Goal: Task Accomplishment & Management: Manage account settings

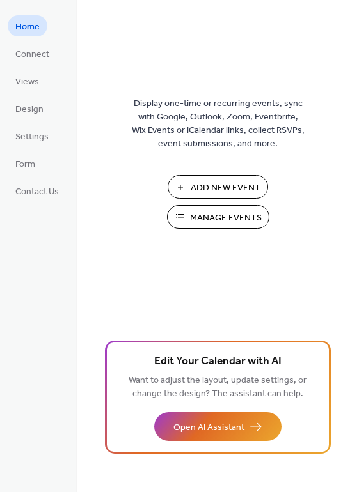
click at [238, 220] on span "Manage Events" at bounding box center [226, 218] width 72 height 13
click at [25, 195] on span "Contact Us" at bounding box center [36, 191] width 43 height 13
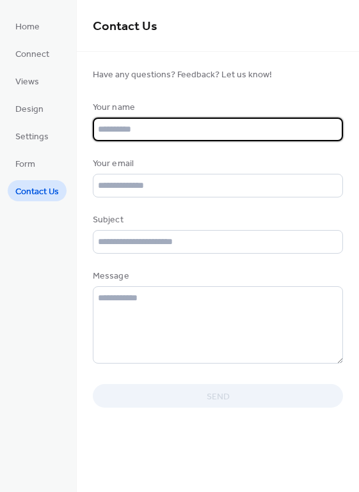
click at [152, 140] on input "text" at bounding box center [218, 130] width 250 height 24
type input "**********"
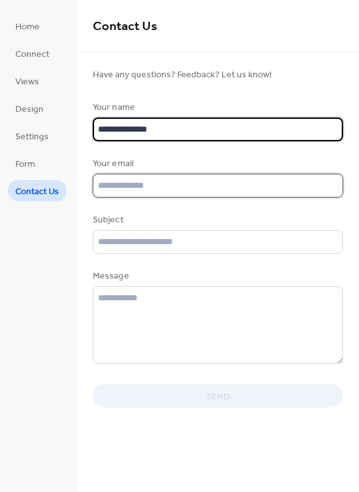
click at [129, 194] on input "text" at bounding box center [218, 186] width 250 height 24
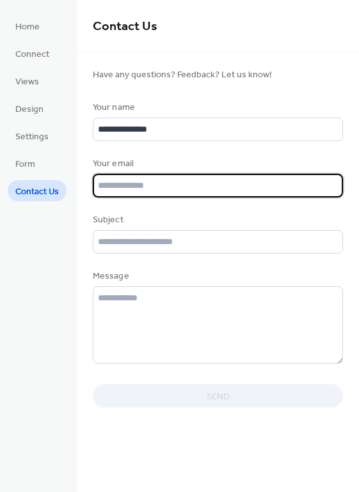
click at [129, 194] on input "text" at bounding box center [218, 186] width 250 height 24
type input "*"
type input "**********"
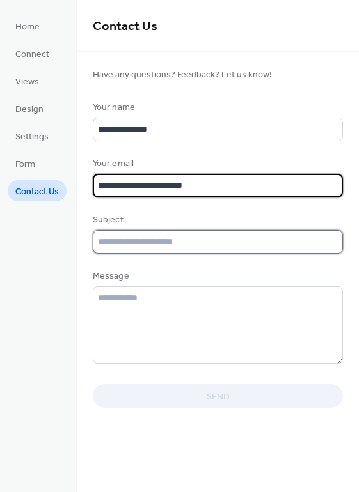
click at [110, 248] on input "text" at bounding box center [218, 242] width 250 height 24
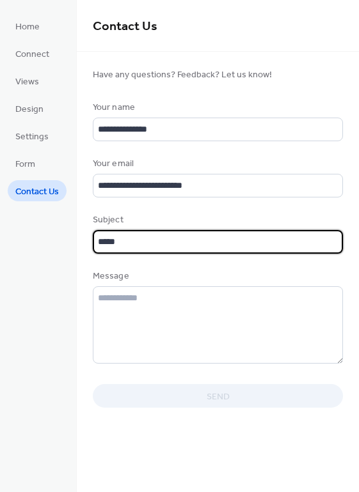
type input "******"
type input "**********"
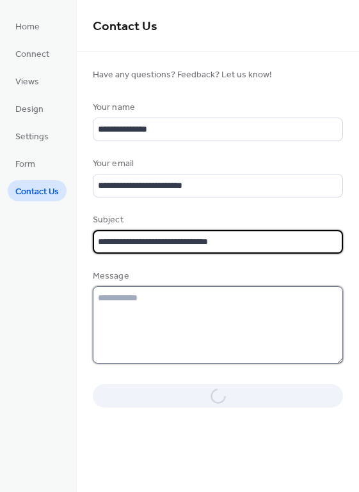
click at [131, 300] on textarea at bounding box center [218, 324] width 250 height 77
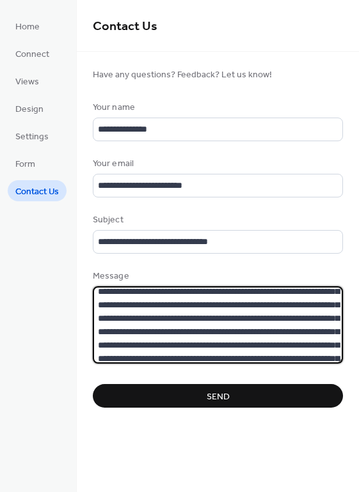
scroll to position [111, 0]
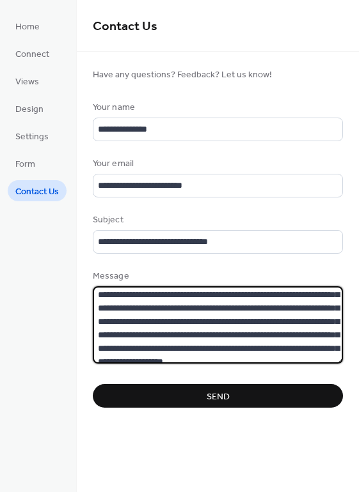
click at [308, 305] on textarea "**********" at bounding box center [218, 324] width 250 height 77
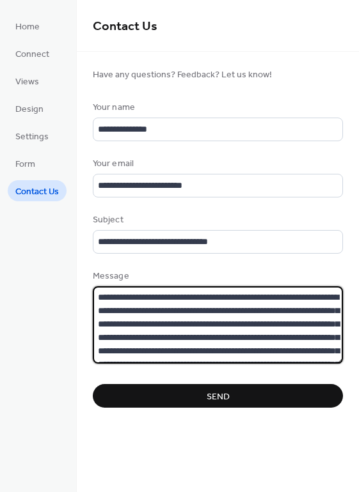
scroll to position [0, 0]
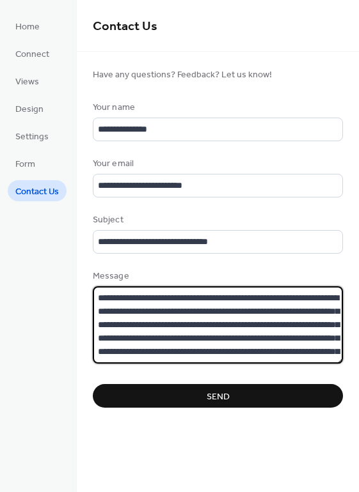
click at [189, 294] on textarea at bounding box center [218, 324] width 250 height 77
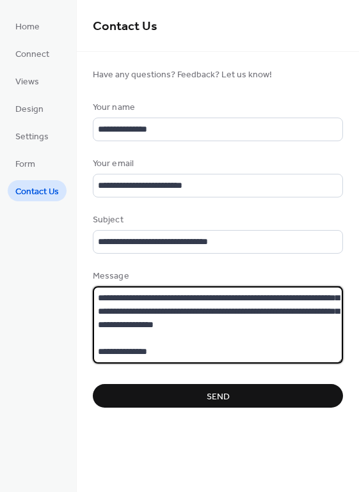
scroll to position [180, 0]
type textarea "**********"
click at [207, 386] on button "Send" at bounding box center [218, 396] width 250 height 24
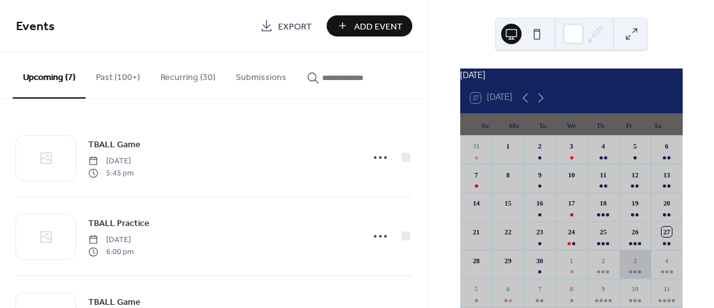
click at [630, 265] on div "3" at bounding box center [635, 260] width 10 height 10
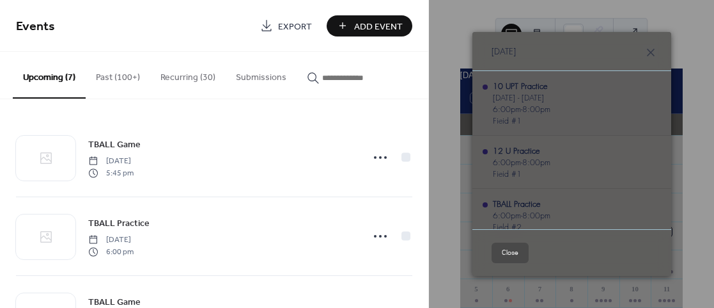
scroll to position [1, 0]
click at [529, 84] on div "10 UPT Practice" at bounding box center [522, 85] width 58 height 12
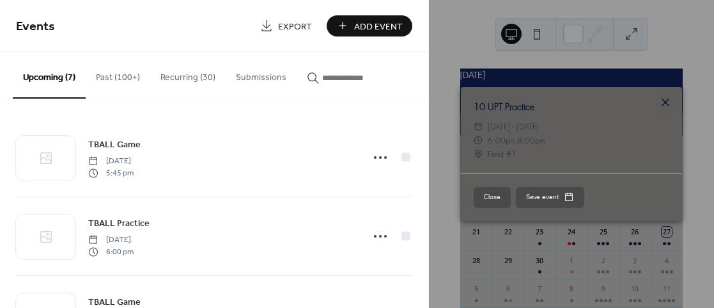
click at [667, 105] on icon at bounding box center [665, 102] width 15 height 15
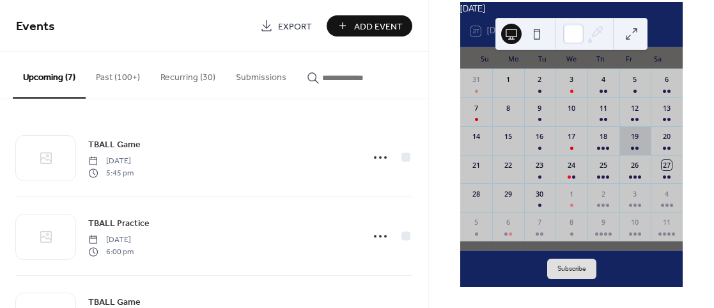
scroll to position [74, 0]
click at [661, 202] on div at bounding box center [667, 205] width 12 height 10
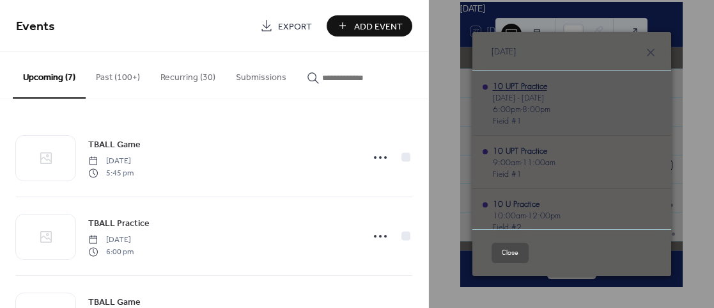
click at [525, 85] on div "10 UPT Practice" at bounding box center [522, 86] width 58 height 12
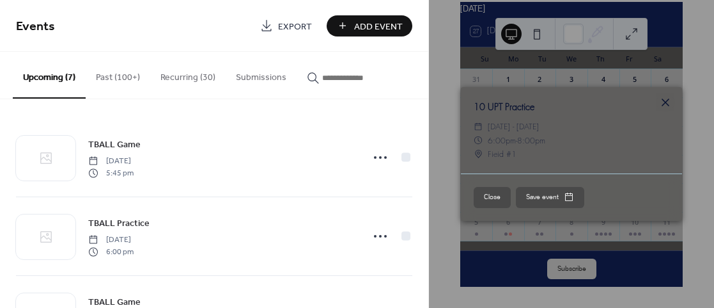
click at [666, 104] on icon at bounding box center [665, 102] width 15 height 15
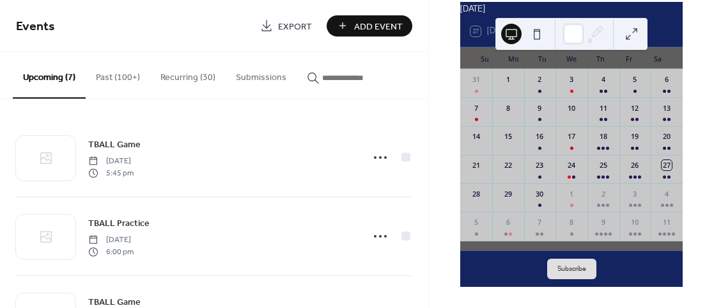
click at [539, 36] on button at bounding box center [537, 34] width 20 height 20
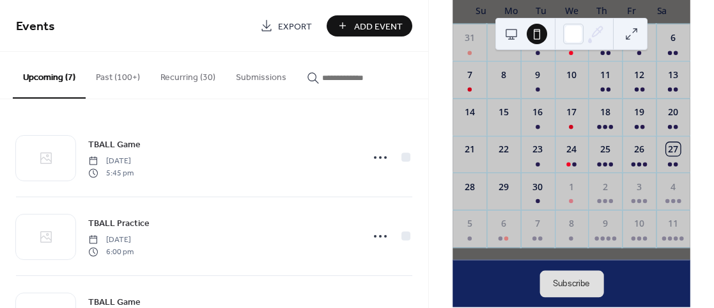
scroll to position [141, 0]
click at [482, 238] on div "5" at bounding box center [470, 228] width 34 height 37
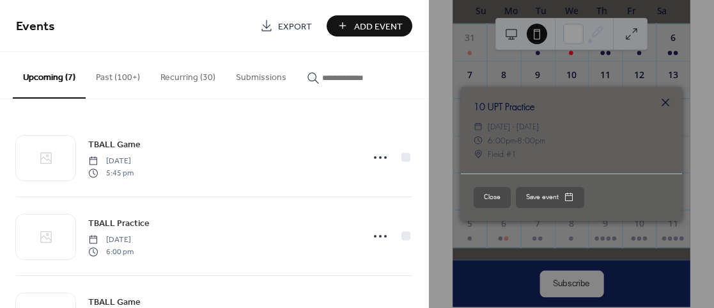
click at [662, 103] on icon at bounding box center [665, 102] width 15 height 15
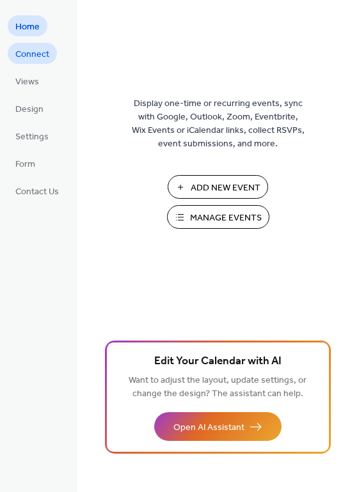
click at [37, 56] on span "Connect" at bounding box center [32, 54] width 34 height 13
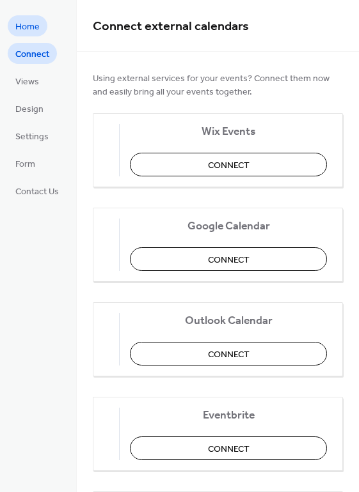
click at [33, 20] on span "Home" at bounding box center [27, 26] width 24 height 13
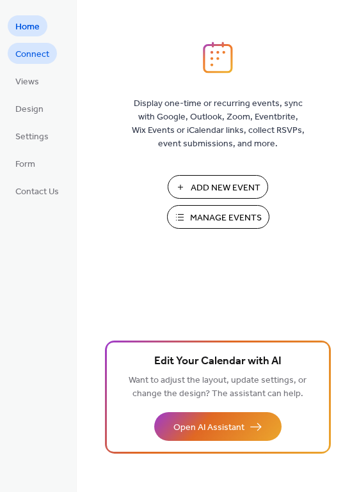
click at [32, 63] on link "Connect" at bounding box center [32, 53] width 49 height 21
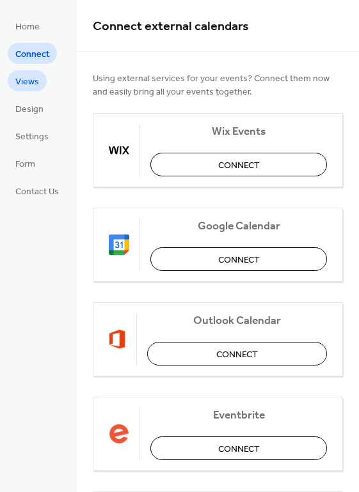
click at [34, 77] on span "Views" at bounding box center [27, 81] width 24 height 13
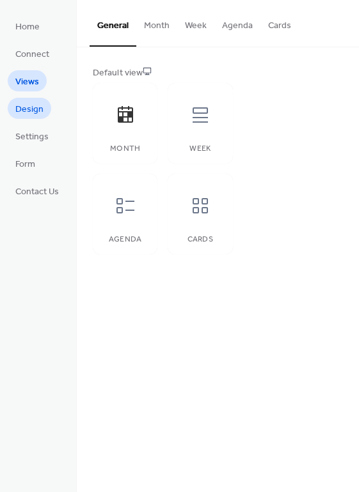
click at [21, 105] on span "Design" at bounding box center [29, 109] width 28 height 13
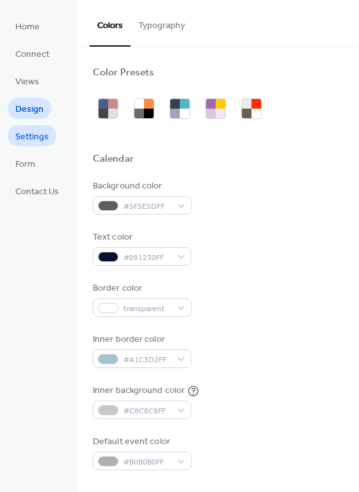
click at [36, 140] on span "Settings" at bounding box center [31, 136] width 33 height 13
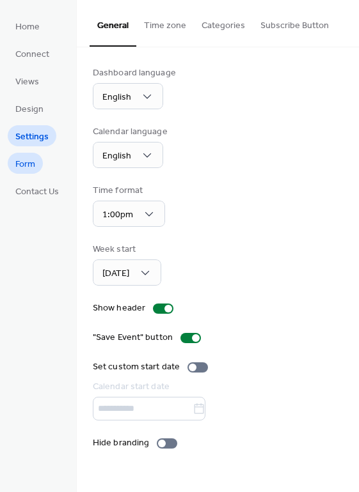
click at [31, 164] on span "Form" at bounding box center [25, 164] width 20 height 13
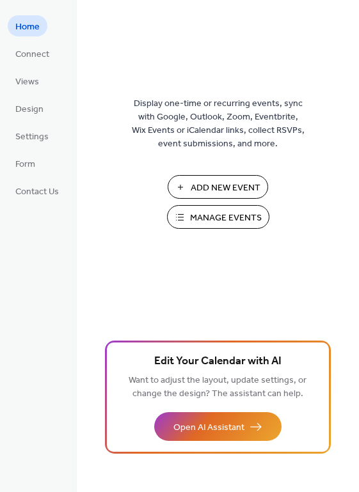
click at [212, 214] on span "Manage Events" at bounding box center [226, 218] width 72 height 13
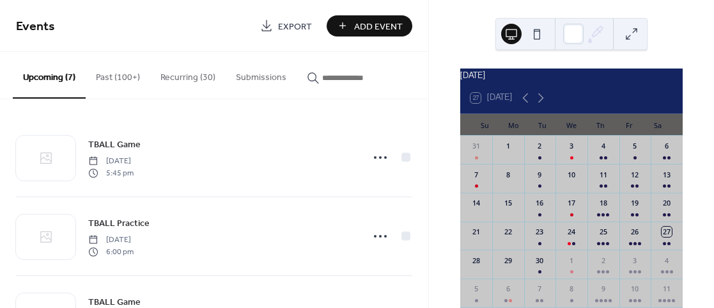
click at [190, 74] on button "Recurring (30)" at bounding box center [187, 74] width 75 height 45
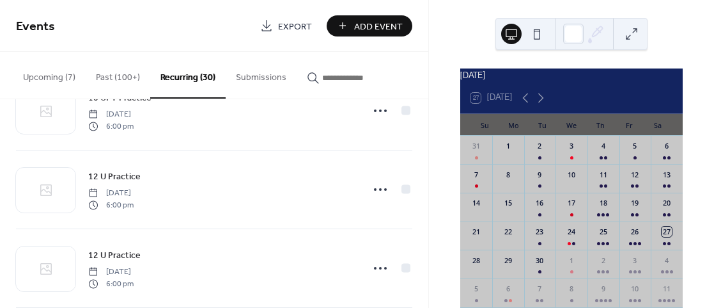
scroll to position [2186, 0]
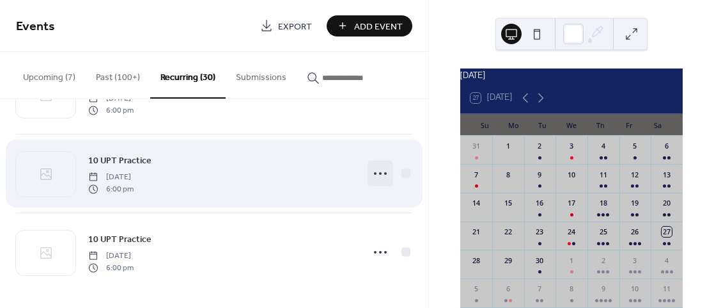
click at [375, 171] on icon at bounding box center [380, 173] width 20 height 20
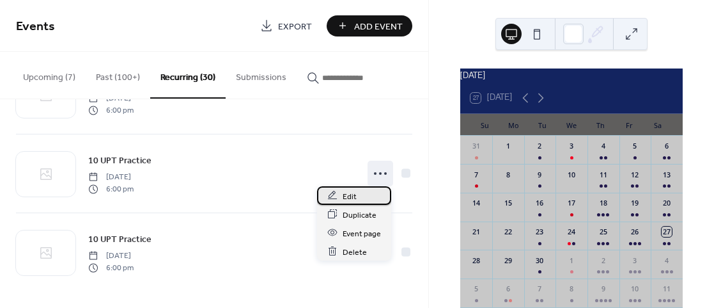
click at [355, 194] on div "Edit" at bounding box center [354, 195] width 74 height 19
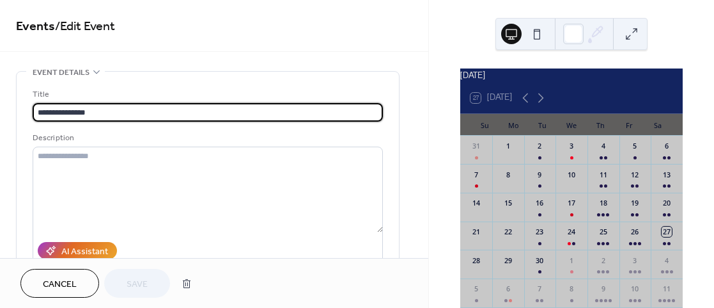
type input "**********"
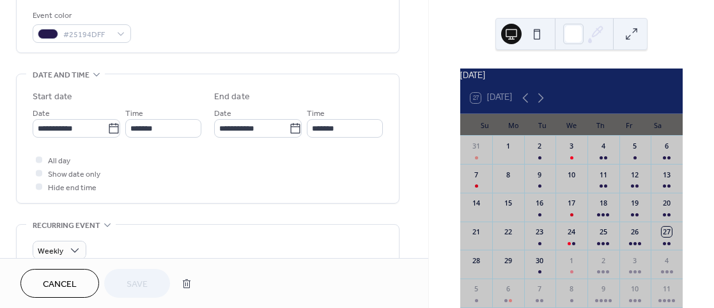
scroll to position [350, 0]
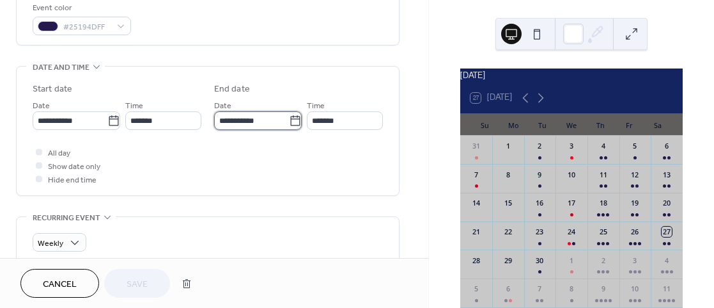
click at [247, 117] on input "**********" at bounding box center [251, 120] width 75 height 19
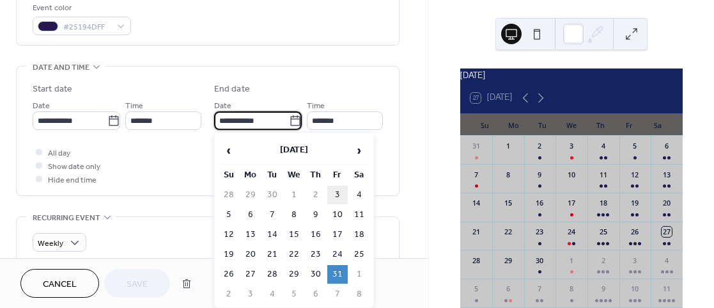
click at [339, 194] on td "3" at bounding box center [337, 194] width 20 height 19
type input "**********"
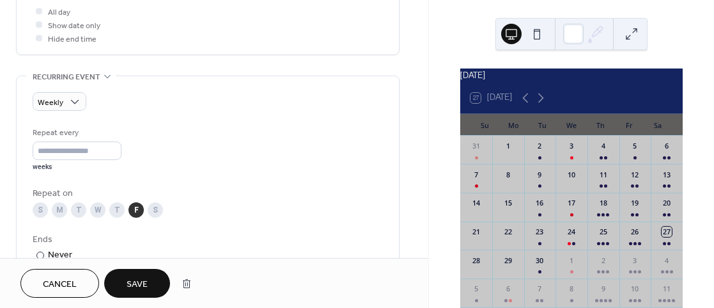
scroll to position [494, 0]
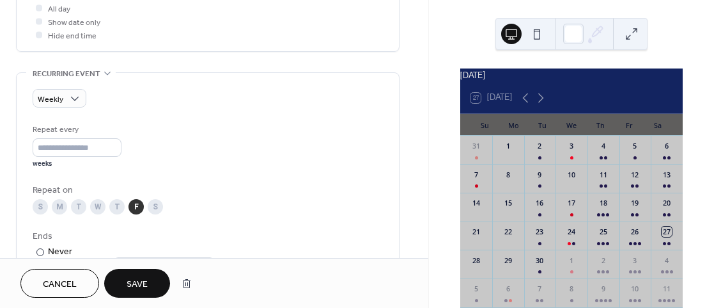
click at [146, 277] on span "Save" at bounding box center [137, 283] width 21 height 13
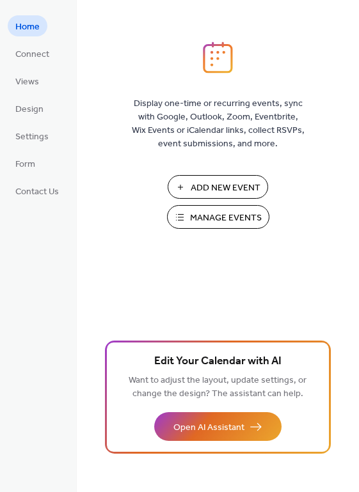
click at [191, 214] on span "Manage Events" at bounding box center [226, 218] width 72 height 13
click at [200, 217] on span "Manage Events" at bounding box center [226, 218] width 72 height 13
click at [198, 212] on span "Manage Events" at bounding box center [226, 218] width 72 height 13
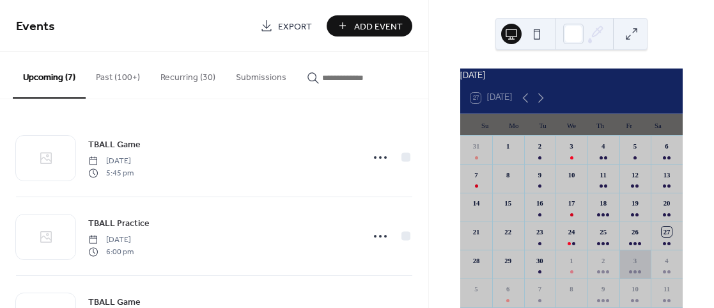
click at [630, 265] on div "3" at bounding box center [635, 260] width 10 height 10
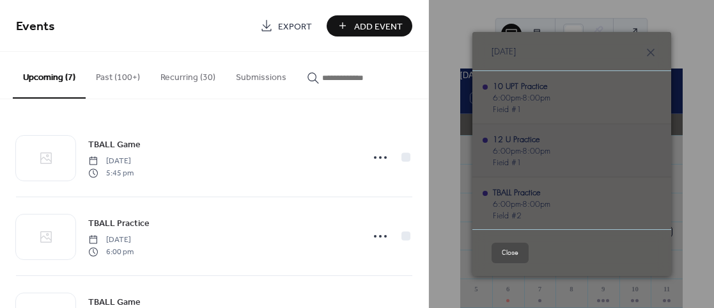
click at [525, 146] on span "8:00pm" at bounding box center [536, 150] width 28 height 12
click at [522, 141] on div "12 U Practice" at bounding box center [522, 139] width 58 height 12
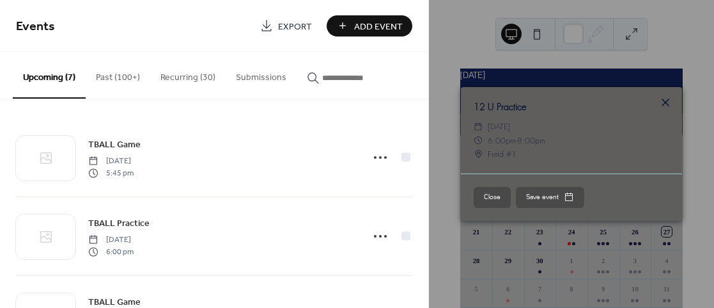
click at [664, 102] on icon at bounding box center [665, 102] width 15 height 15
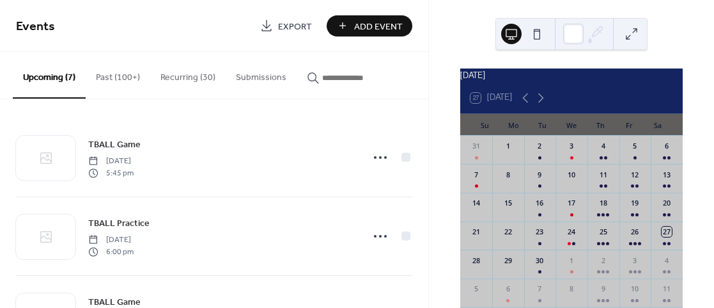
click at [191, 77] on button "Recurring (30)" at bounding box center [187, 74] width 75 height 45
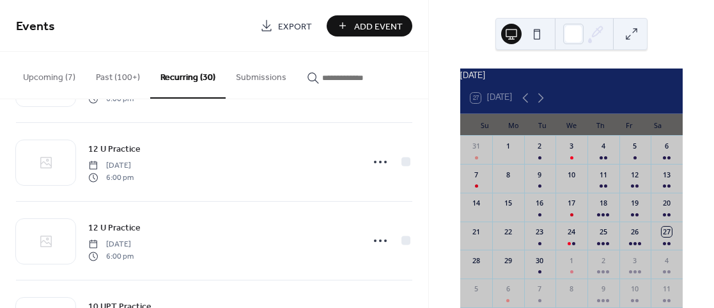
scroll to position [2040, 0]
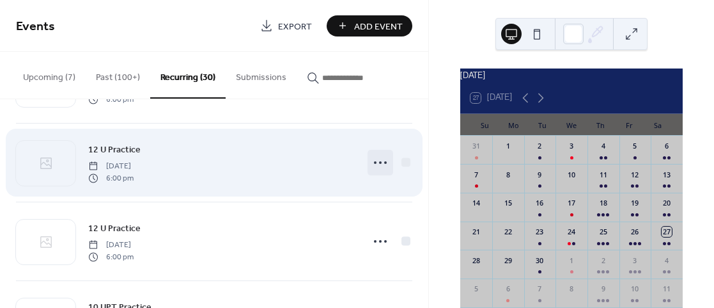
click at [373, 159] on icon at bounding box center [380, 162] width 20 height 20
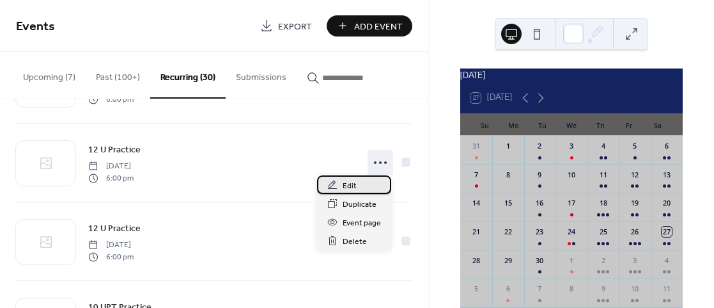
click at [354, 181] on span "Edit" at bounding box center [350, 185] width 14 height 13
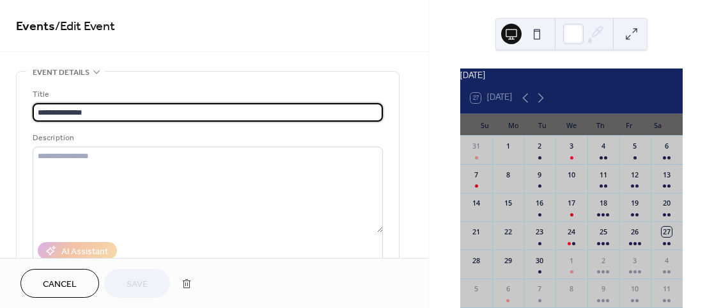
type input "**********"
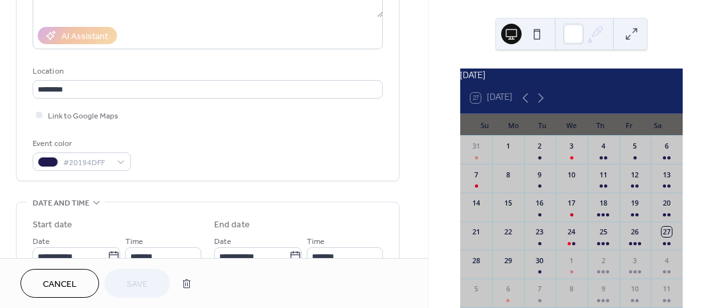
scroll to position [211, 0]
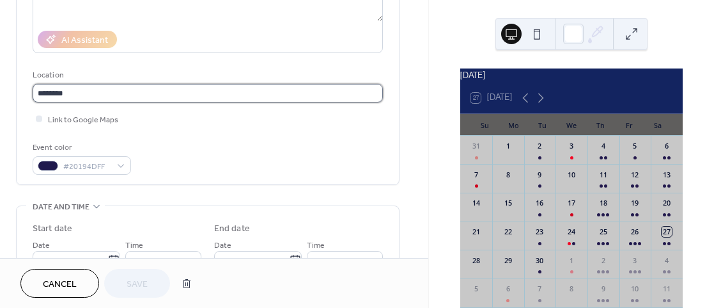
click at [125, 87] on input "********" at bounding box center [208, 93] width 350 height 19
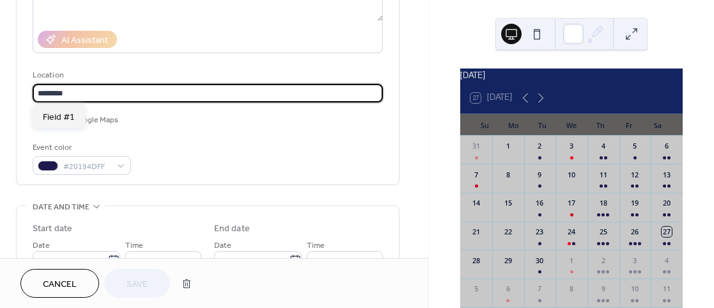
click at [173, 120] on div "Link to Google Maps" at bounding box center [208, 118] width 350 height 13
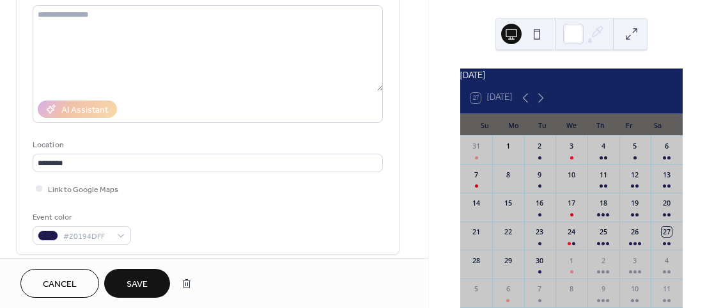
scroll to position [145, 0]
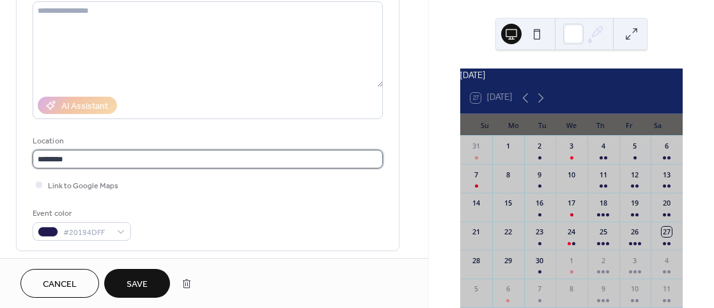
click at [90, 166] on input "********" at bounding box center [208, 159] width 350 height 19
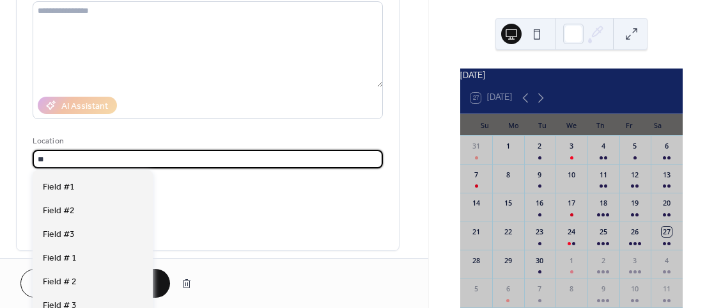
scroll to position [94, 0]
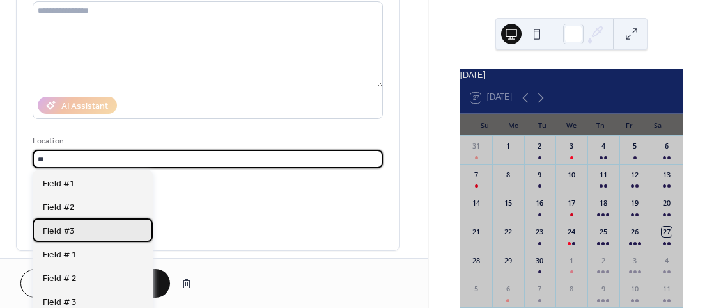
click at [75, 232] on div "Field #3" at bounding box center [93, 230] width 120 height 24
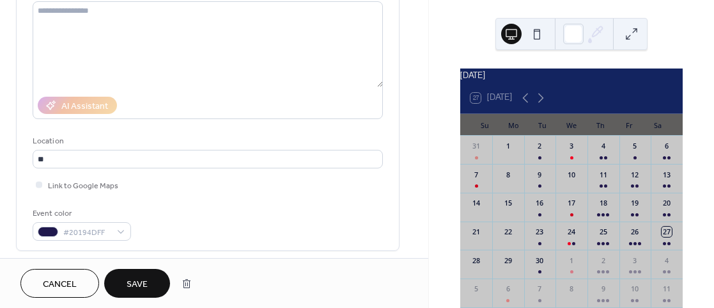
type input "*********"
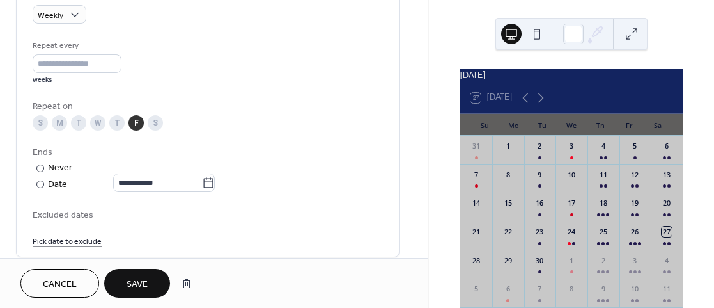
scroll to position [581, 0]
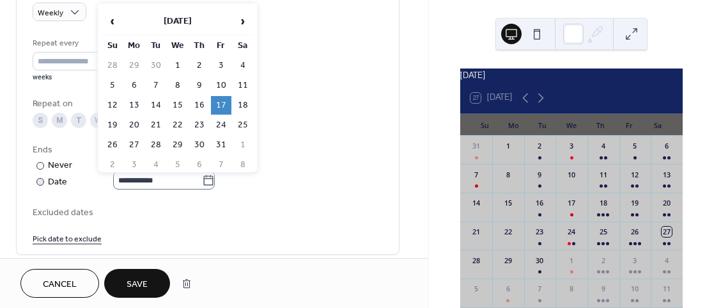
click at [215, 178] on icon at bounding box center [208, 180] width 13 height 13
click at [202, 178] on input "**********" at bounding box center [157, 180] width 89 height 19
click at [221, 146] on td "31" at bounding box center [221, 145] width 20 height 19
type input "**********"
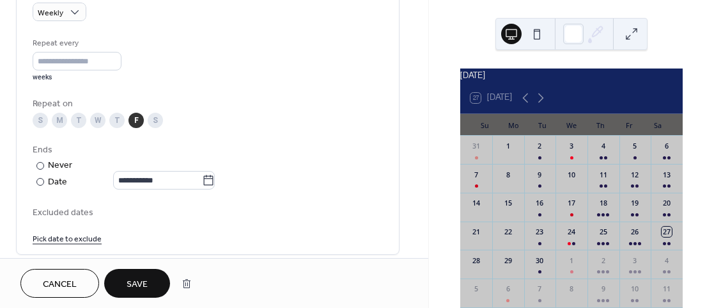
click at [131, 283] on span "Save" at bounding box center [137, 283] width 21 height 13
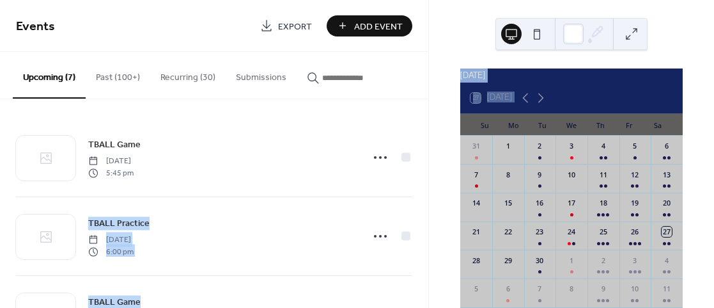
drag, startPoint x: 428, startPoint y: 140, endPoint x: 418, endPoint y: 194, distance: 55.3
click at [418, 194] on div "Events Export Add Event Upcoming (7) Past (100+) Recurring (30) Submissions TBA…" at bounding box center [357, 154] width 714 height 308
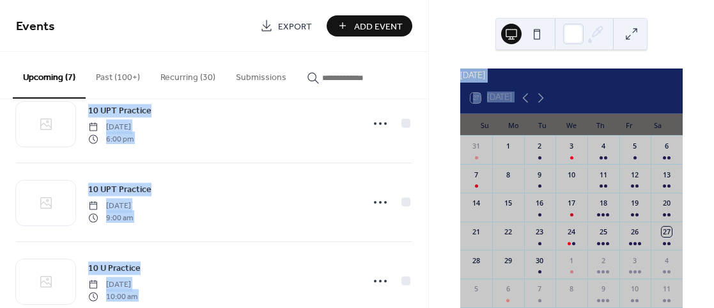
scroll to position [379, 0]
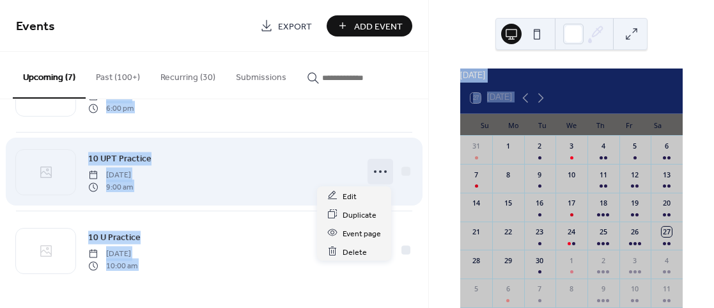
click at [375, 171] on icon at bounding box center [380, 171] width 20 height 20
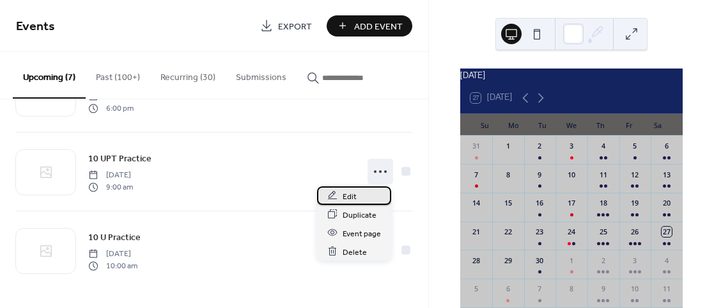
click at [355, 198] on div "Edit" at bounding box center [354, 195] width 74 height 19
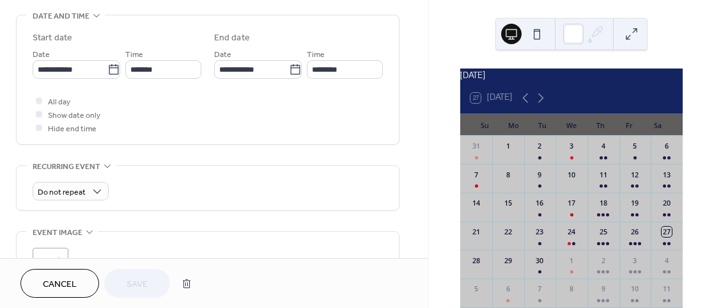
scroll to position [403, 0]
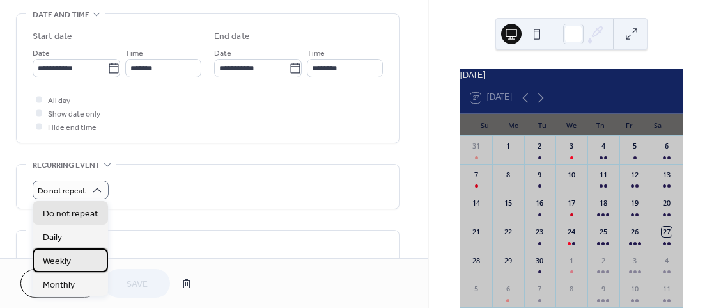
click at [52, 263] on span "Weekly" at bounding box center [57, 260] width 28 height 13
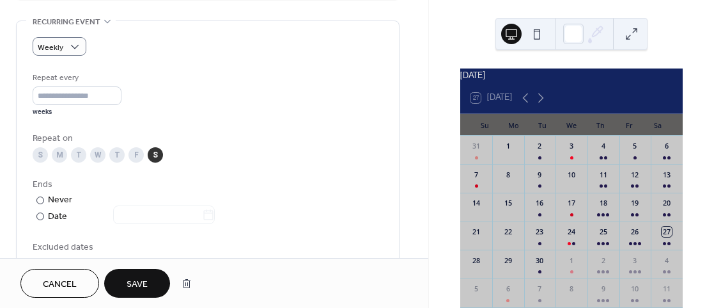
scroll to position [545, 0]
click at [38, 215] on div at bounding box center [40, 218] width 8 height 8
click at [214, 213] on icon at bounding box center [209, 215] width 10 height 10
click at [202, 213] on input "text" at bounding box center [157, 216] width 89 height 19
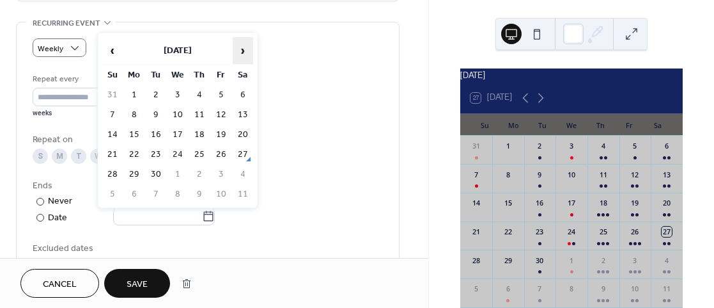
click at [241, 61] on span "›" at bounding box center [242, 51] width 19 height 26
click at [242, 94] on td "1" at bounding box center [243, 95] width 20 height 19
type input "**********"
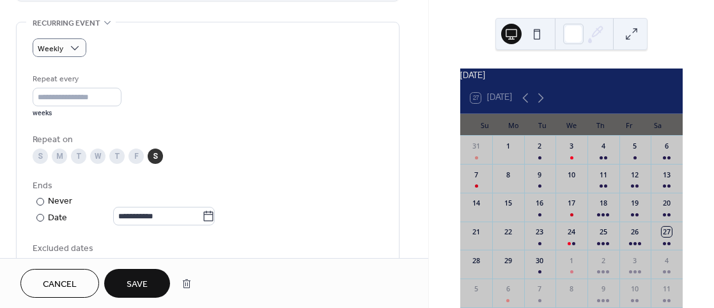
click at [308, 115] on div "Repeat every * weeks" at bounding box center [208, 94] width 350 height 45
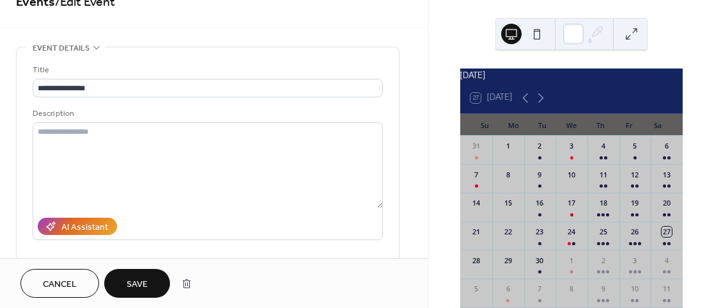
scroll to position [0, 0]
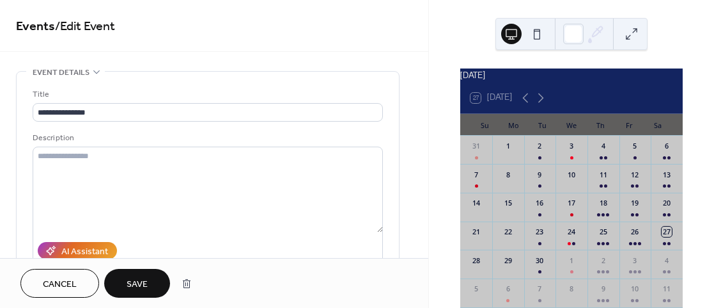
click at [124, 283] on button "Save" at bounding box center [137, 283] width 66 height 29
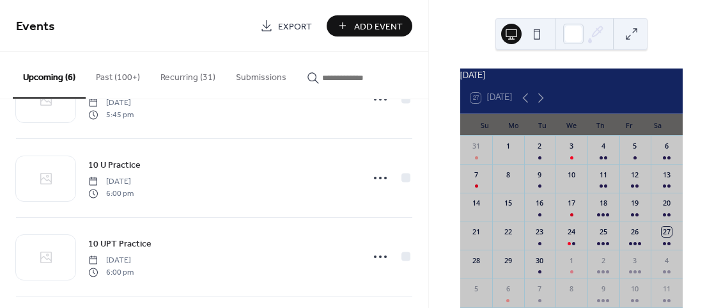
scroll to position [217, 0]
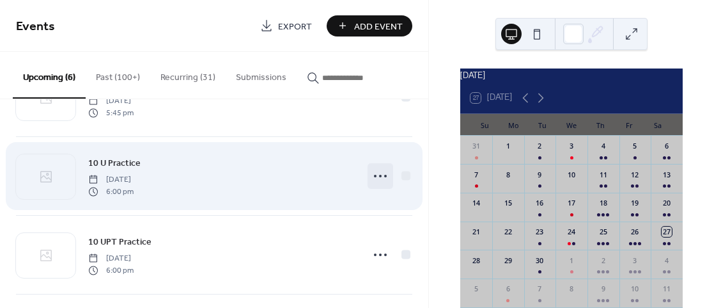
click at [375, 176] on icon at bounding box center [380, 176] width 20 height 20
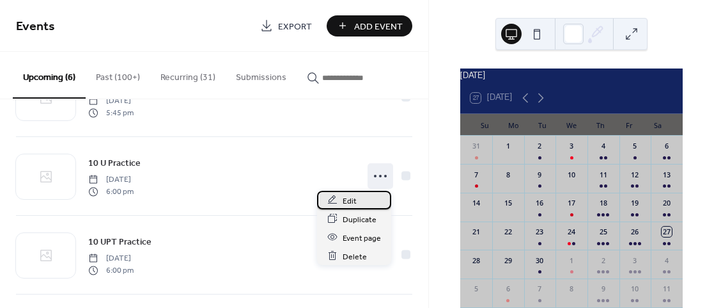
click at [357, 201] on div "Edit" at bounding box center [354, 200] width 74 height 19
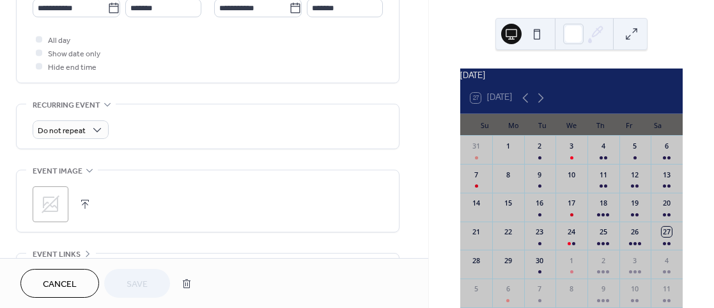
scroll to position [464, 0]
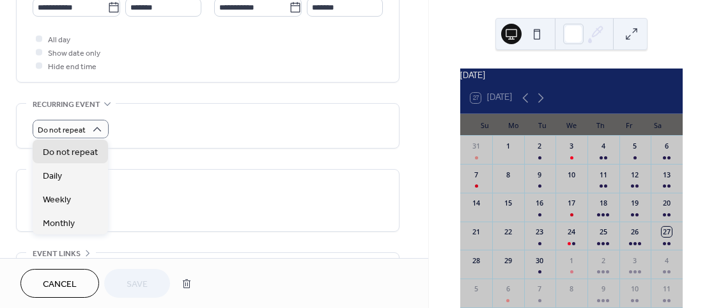
click at [180, 157] on div "**********" at bounding box center [208, 18] width 384 height 822
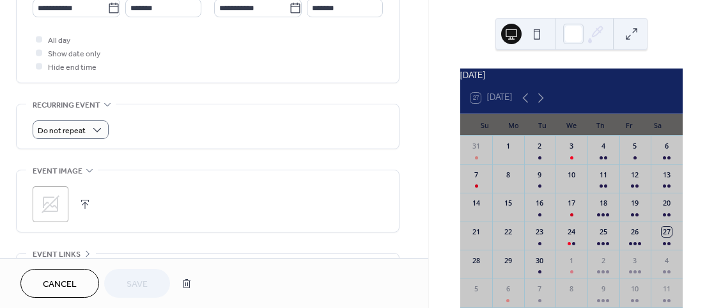
scroll to position [474, 0]
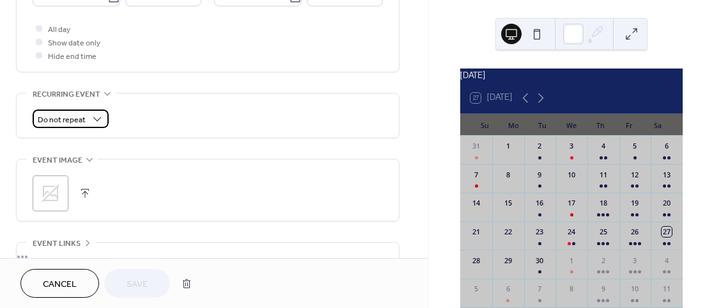
click at [102, 118] on div "Do not repeat" at bounding box center [71, 118] width 76 height 19
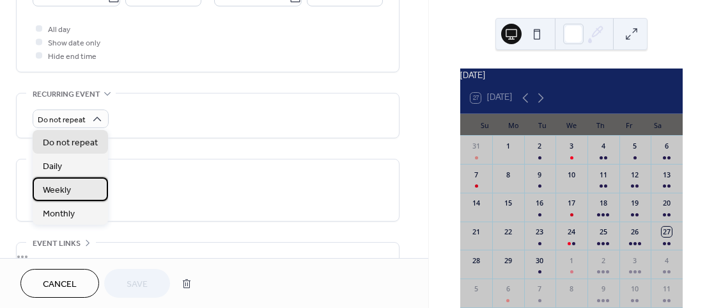
click at [67, 192] on span "Weekly" at bounding box center [57, 189] width 28 height 13
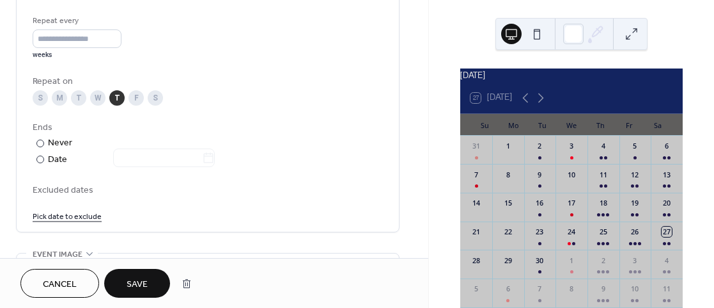
scroll to position [607, 0]
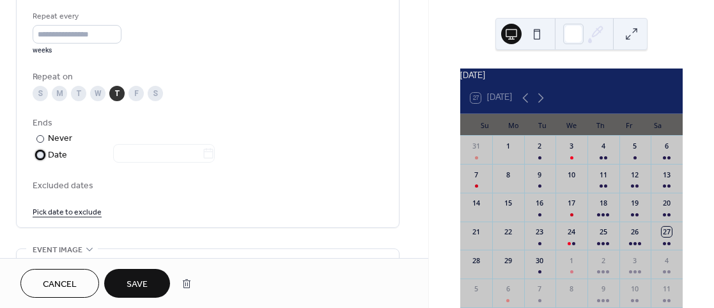
click at [51, 155] on div "Date" at bounding box center [131, 155] width 167 height 15
click at [215, 155] on icon at bounding box center [208, 153] width 13 height 13
click at [202, 155] on input "text" at bounding box center [157, 153] width 89 height 19
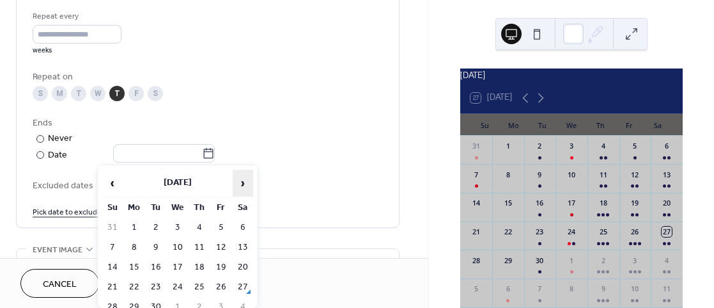
click at [240, 181] on span "›" at bounding box center [242, 183] width 19 height 26
click at [199, 301] on td "30" at bounding box center [199, 306] width 20 height 19
type input "**********"
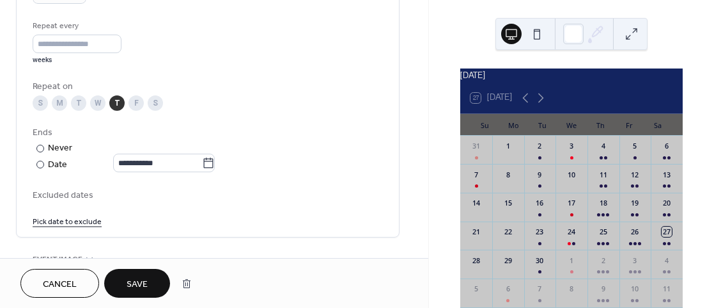
scroll to position [598, 0]
click at [115, 283] on button "Save" at bounding box center [137, 283] width 66 height 29
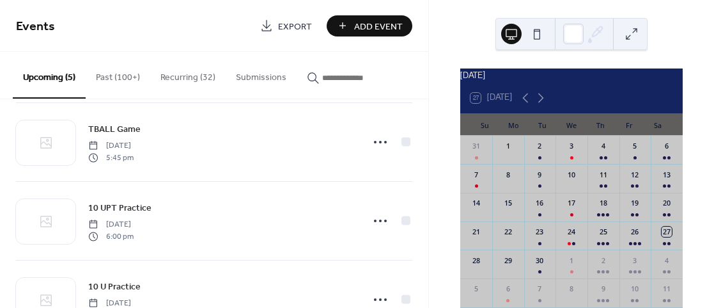
scroll to position [176, 0]
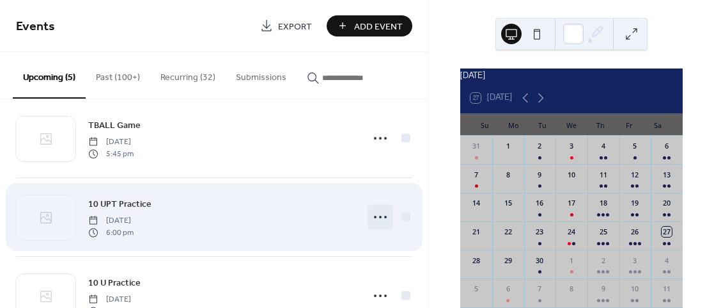
click at [371, 214] on icon at bounding box center [380, 217] width 20 height 20
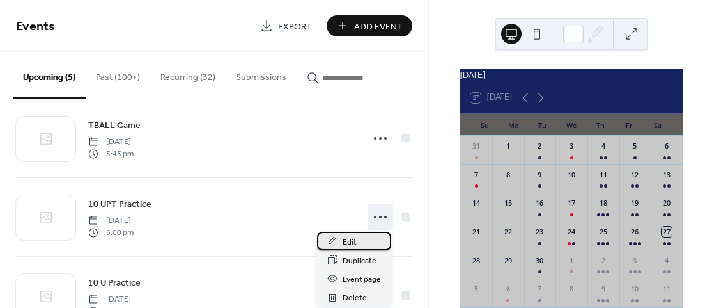
click at [351, 240] on span "Edit" at bounding box center [350, 241] width 14 height 13
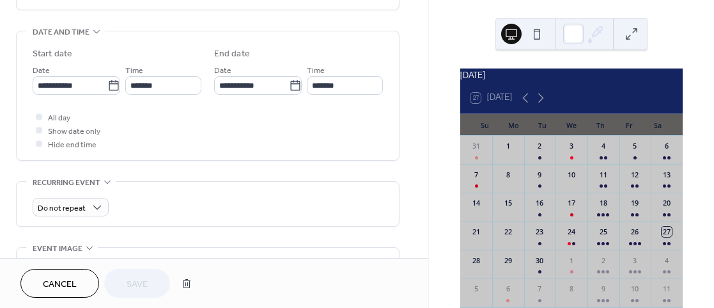
scroll to position [381, 0]
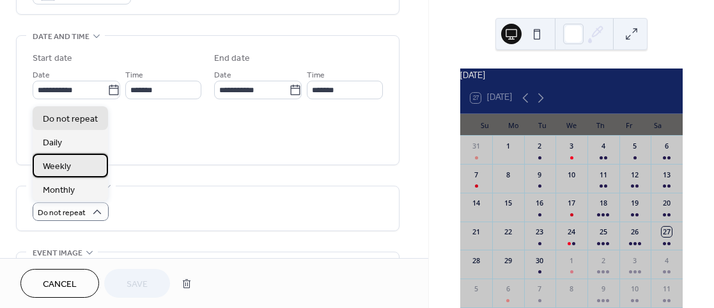
click at [75, 162] on div "Weekly" at bounding box center [70, 165] width 75 height 24
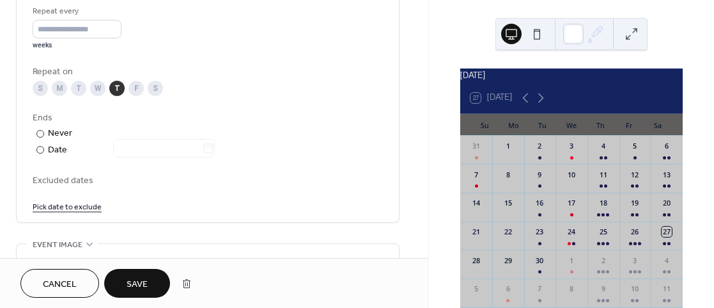
scroll to position [615, 0]
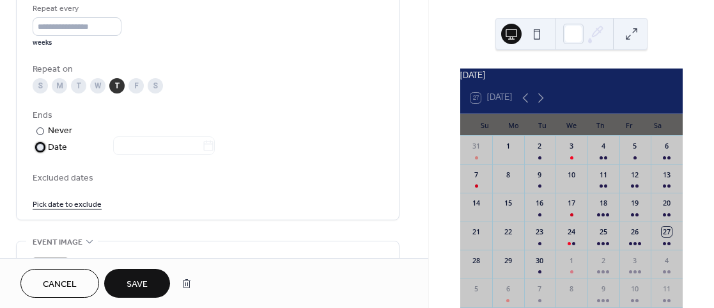
click at [48, 145] on div "Date" at bounding box center [131, 147] width 167 height 15
click at [215, 141] on icon at bounding box center [208, 145] width 13 height 13
click at [202, 141] on input "text" at bounding box center [157, 145] width 89 height 19
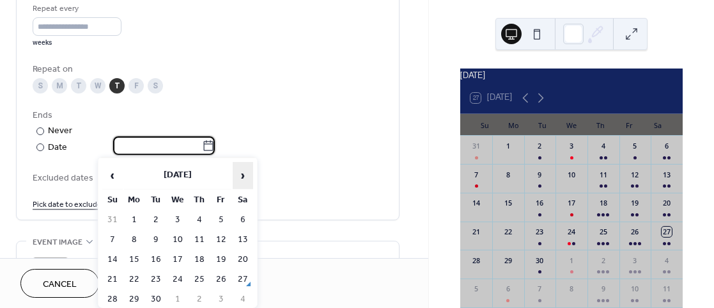
click at [241, 180] on span "›" at bounding box center [242, 175] width 19 height 26
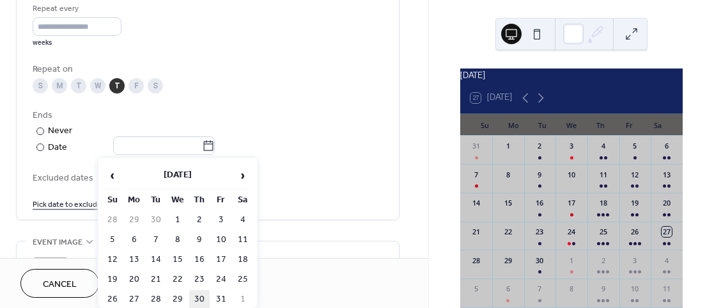
click at [197, 295] on td "30" at bounding box center [199, 299] width 20 height 19
type input "**********"
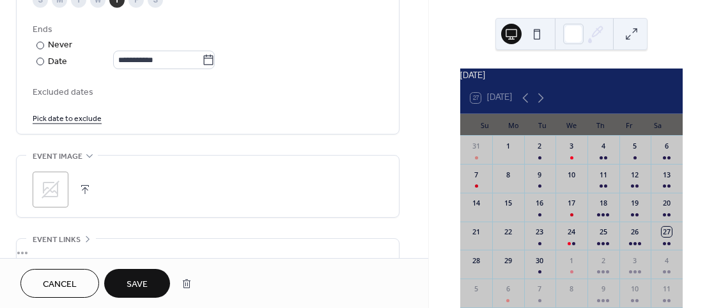
scroll to position [706, 0]
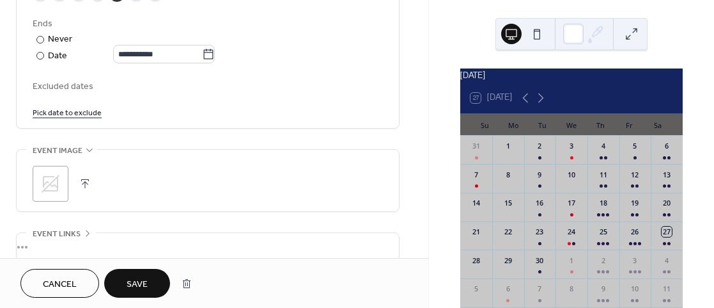
click at [149, 272] on button "Save" at bounding box center [137, 283] width 66 height 29
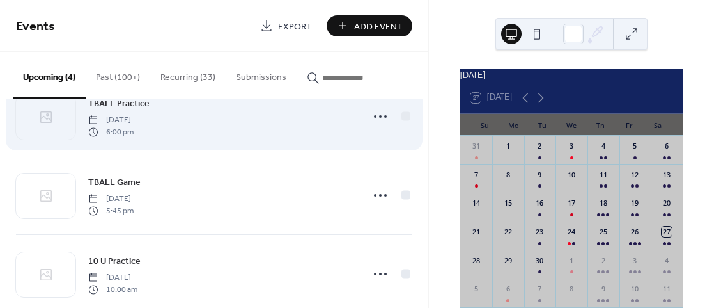
scroll to position [143, 0]
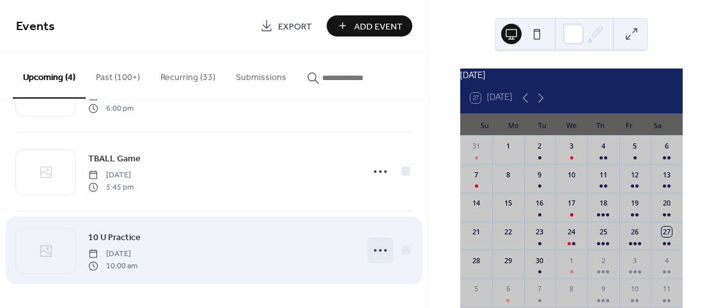
click at [379, 251] on icon at bounding box center [380, 250] width 20 height 20
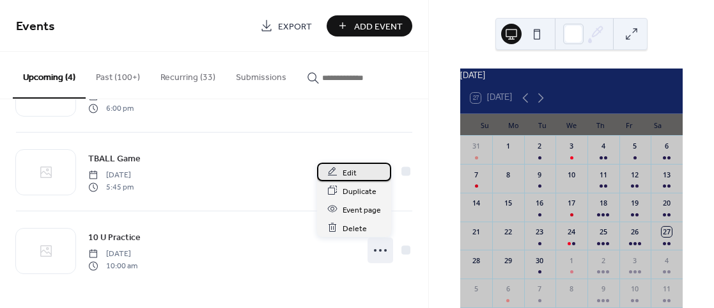
click at [359, 175] on div "Edit" at bounding box center [354, 171] width 74 height 19
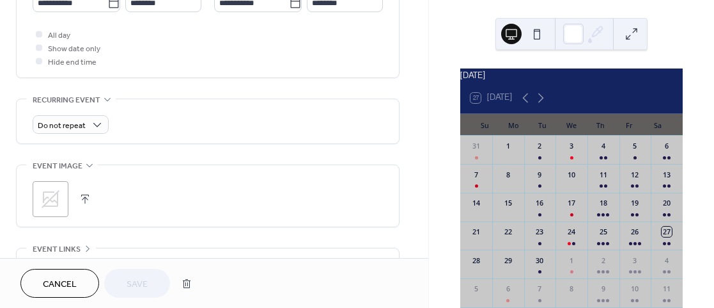
scroll to position [469, 0]
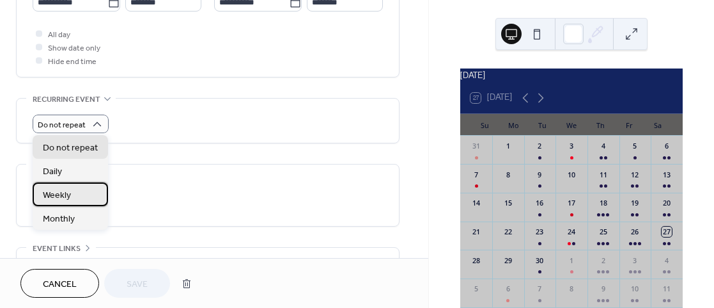
click at [54, 196] on span "Weekly" at bounding box center [57, 194] width 28 height 13
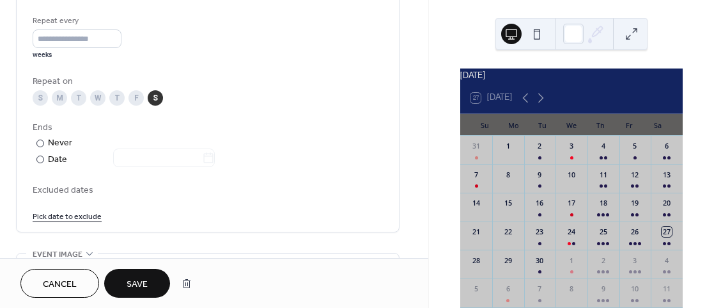
scroll to position [607, 0]
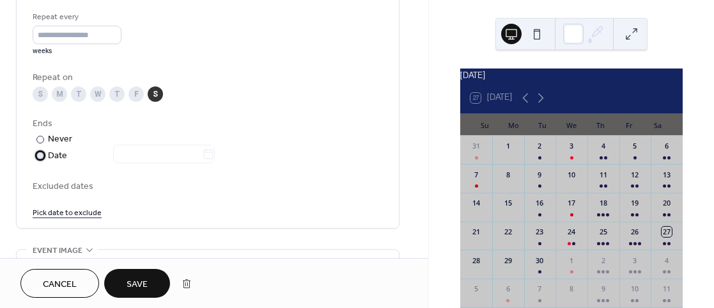
click at [52, 155] on div "Date" at bounding box center [131, 155] width 167 height 15
click at [215, 152] on icon at bounding box center [208, 154] width 13 height 13
click at [202, 152] on input "text" at bounding box center [157, 153] width 89 height 19
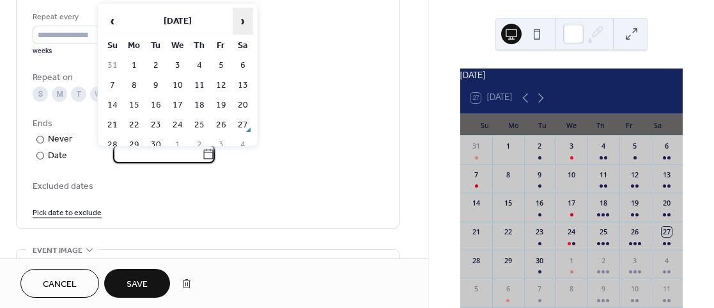
click at [242, 18] on span "›" at bounding box center [242, 21] width 19 height 26
click at [244, 67] on td "1" at bounding box center [243, 65] width 20 height 19
type input "**********"
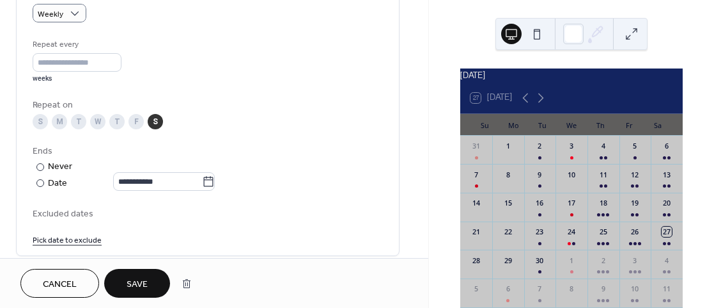
scroll to position [582, 0]
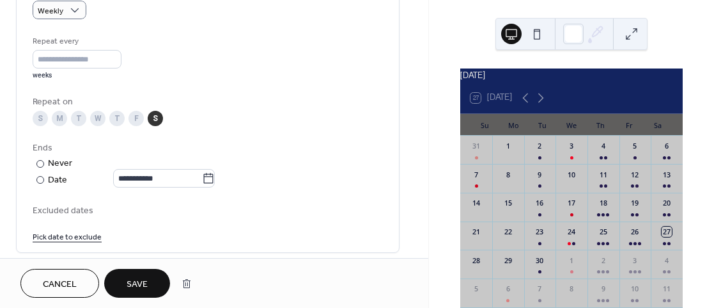
click at [135, 281] on span "Save" at bounding box center [137, 283] width 21 height 13
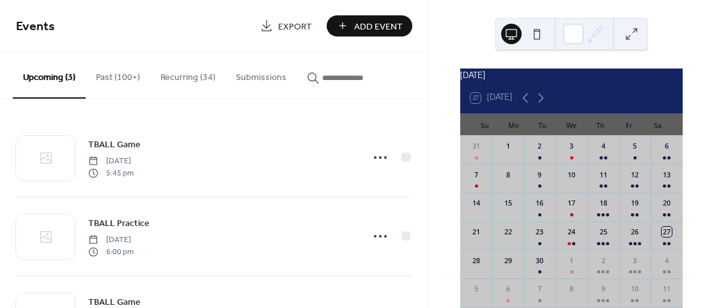
click at [191, 81] on button "Recurring (34)" at bounding box center [187, 74] width 75 height 45
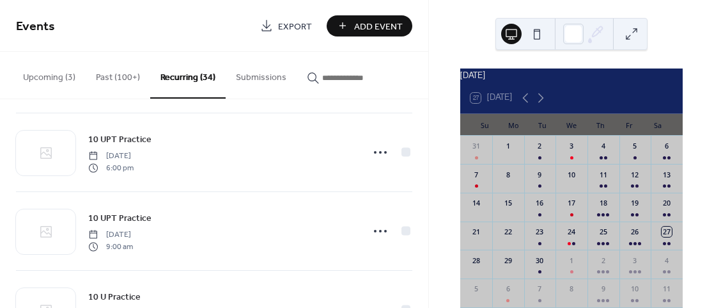
scroll to position [2447, 0]
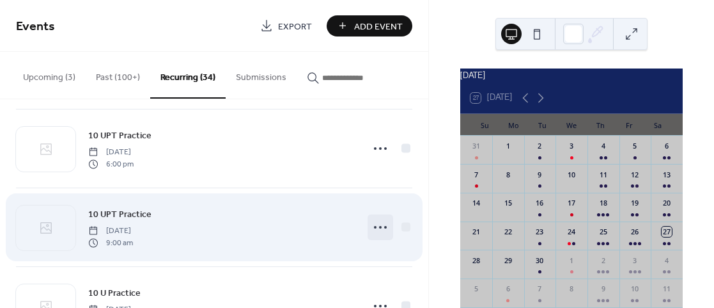
click at [373, 223] on icon at bounding box center [380, 227] width 20 height 20
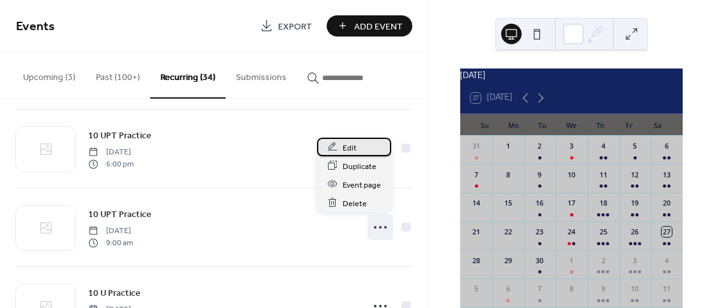
click at [356, 144] on div "Edit" at bounding box center [354, 146] width 74 height 19
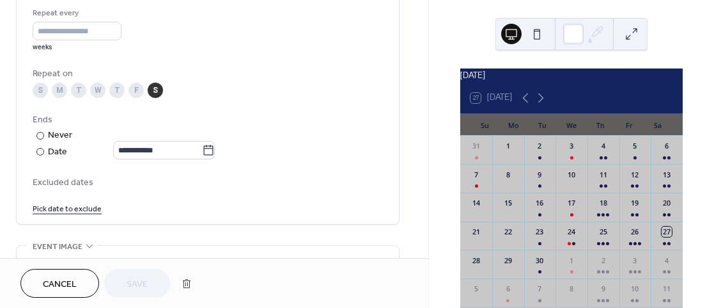
scroll to position [617, 0]
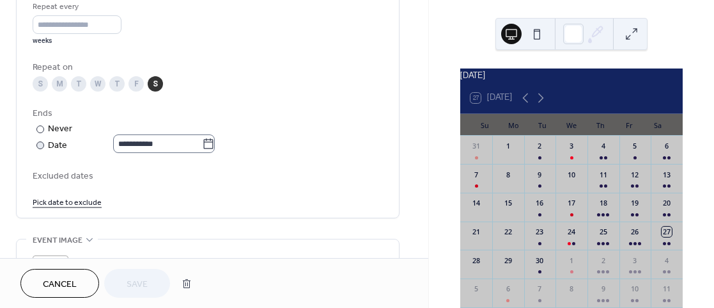
click at [215, 146] on icon at bounding box center [208, 143] width 13 height 13
click at [202, 146] on input "**********" at bounding box center [157, 143] width 89 height 19
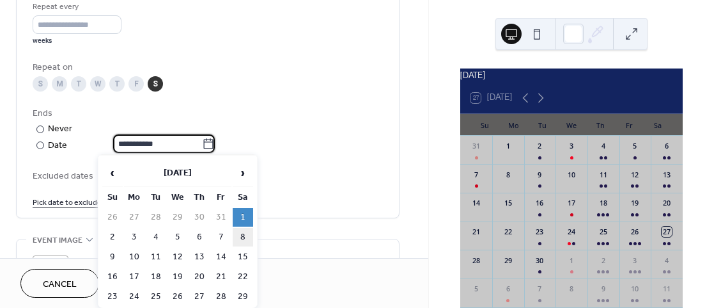
click at [238, 233] on td "8" at bounding box center [243, 237] width 20 height 19
type input "**********"
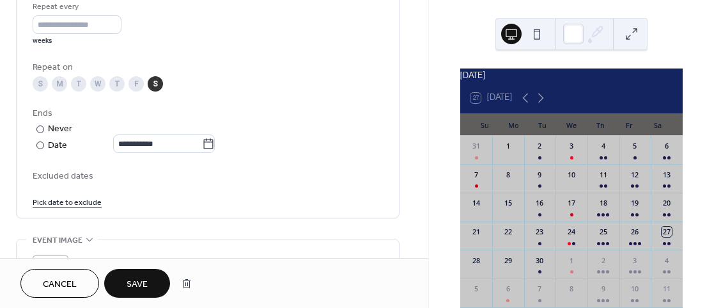
click at [127, 288] on span "Save" at bounding box center [137, 283] width 21 height 13
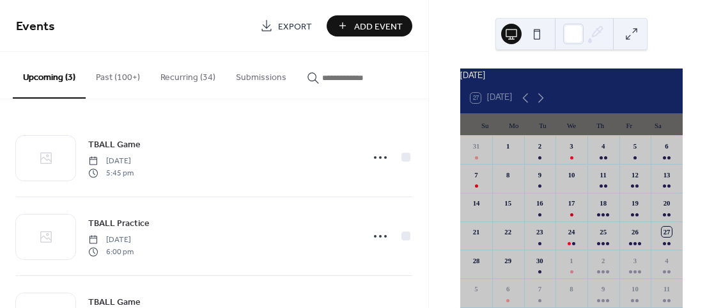
click at [192, 79] on button "Recurring (34)" at bounding box center [187, 74] width 75 height 45
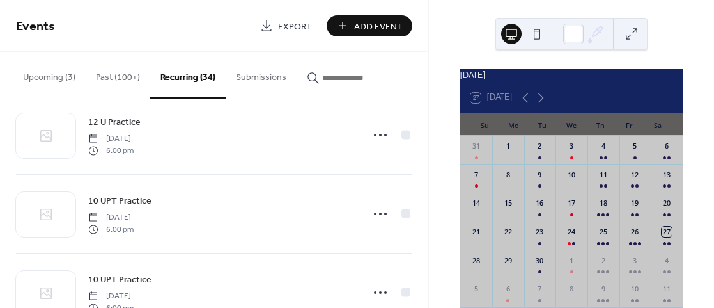
scroll to position [2186, 0]
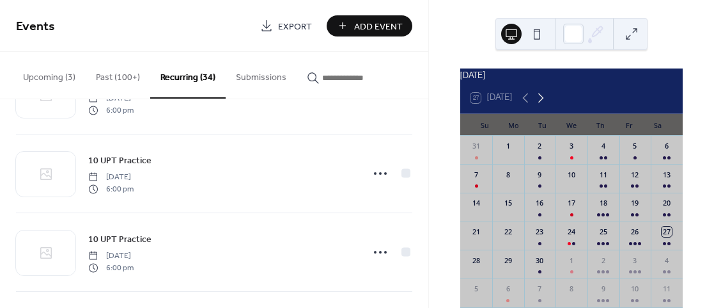
click at [545, 105] on icon at bounding box center [540, 97] width 15 height 15
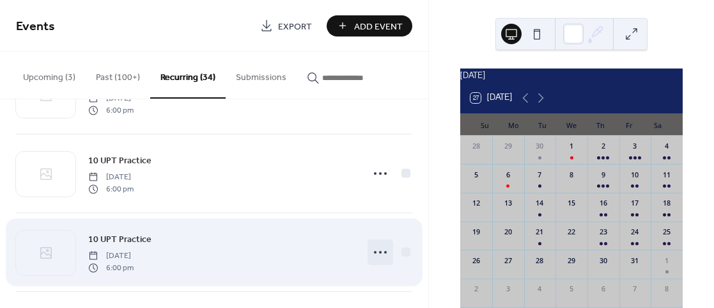
click at [380, 249] on icon at bounding box center [380, 252] width 20 height 20
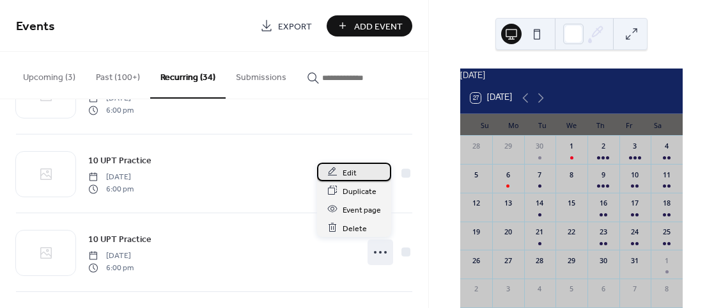
click at [359, 172] on div "Edit" at bounding box center [354, 171] width 74 height 19
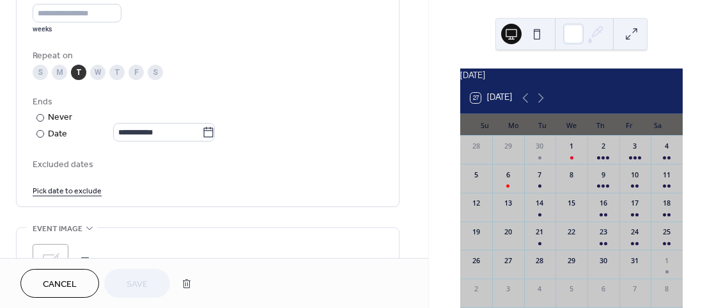
scroll to position [629, 0]
click at [215, 132] on icon at bounding box center [208, 131] width 13 height 13
click at [202, 132] on input "**********" at bounding box center [157, 131] width 89 height 19
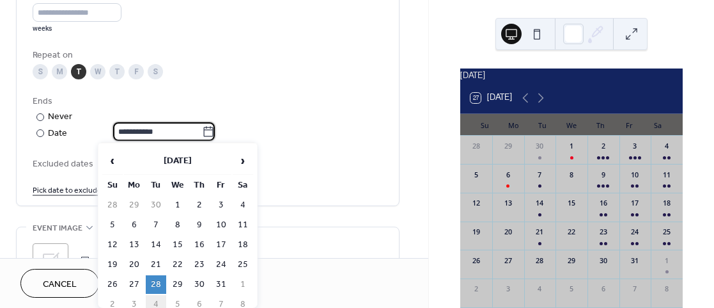
click at [153, 302] on td "4" at bounding box center [156, 304] width 20 height 19
type input "**********"
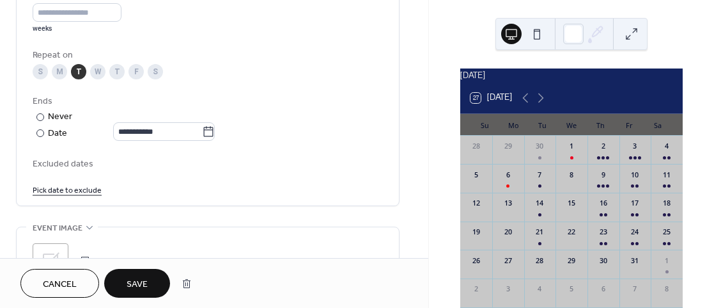
click at [143, 285] on span "Save" at bounding box center [137, 283] width 21 height 13
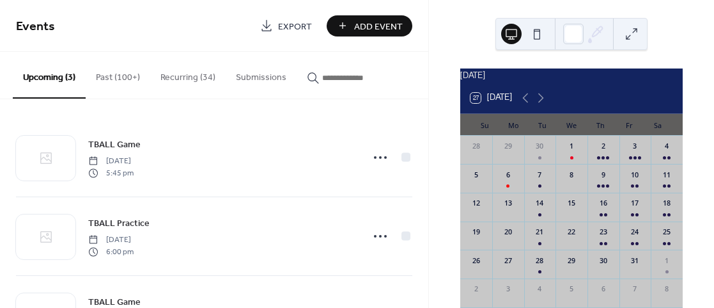
click at [181, 75] on button "Recurring (34)" at bounding box center [187, 74] width 75 height 45
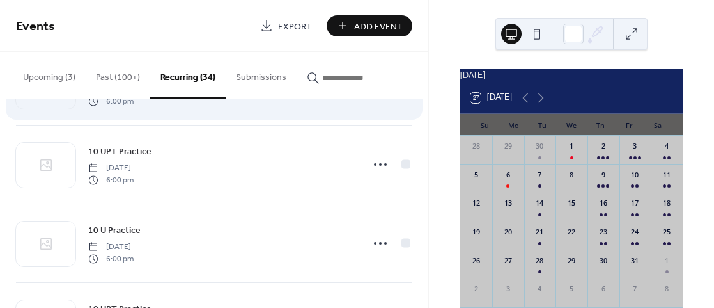
scroll to position [2275, 0]
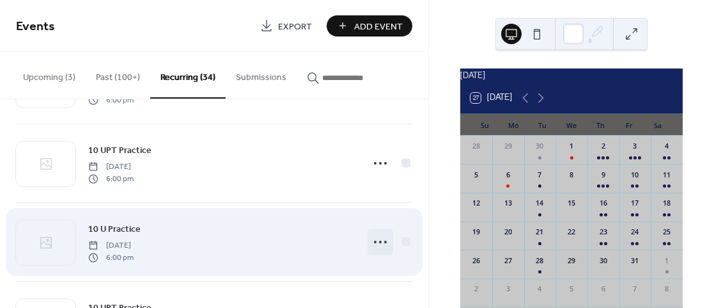
click at [375, 239] on icon at bounding box center [380, 241] width 20 height 20
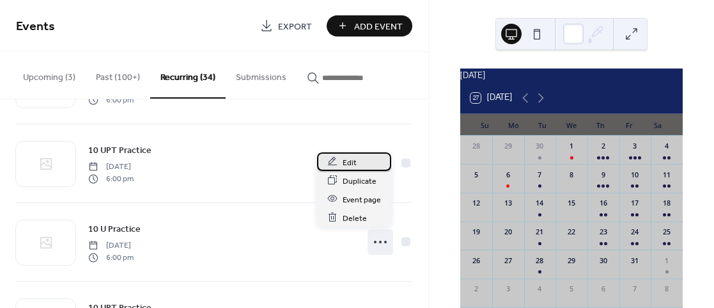
click at [355, 162] on span "Edit" at bounding box center [350, 161] width 14 height 13
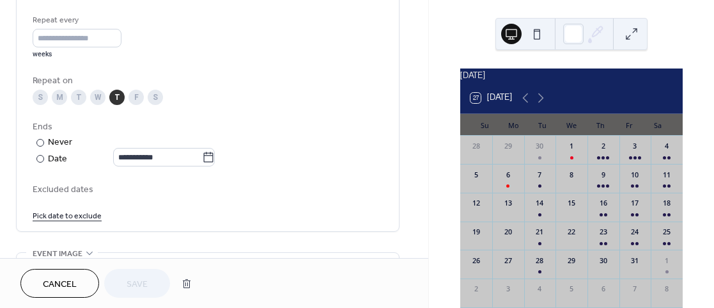
scroll to position [609, 0]
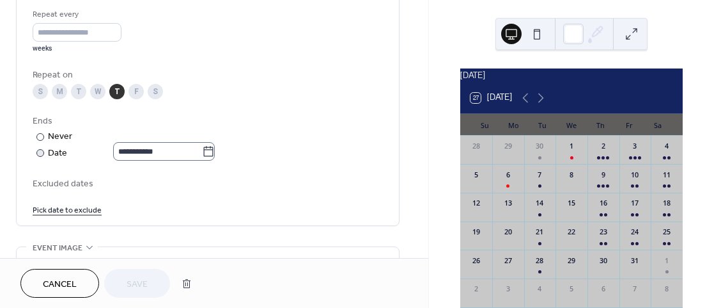
click at [215, 150] on icon at bounding box center [208, 151] width 13 height 13
click at [202, 150] on input "**********" at bounding box center [157, 151] width 89 height 19
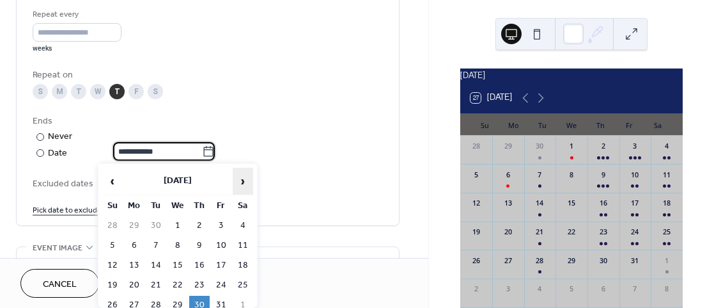
click at [241, 182] on span "›" at bounding box center [242, 181] width 19 height 26
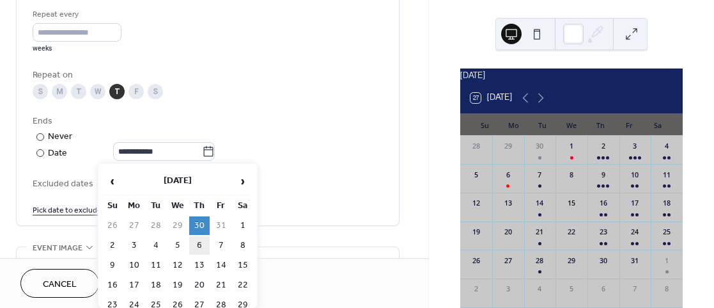
click at [198, 247] on td "6" at bounding box center [199, 245] width 20 height 19
type input "**********"
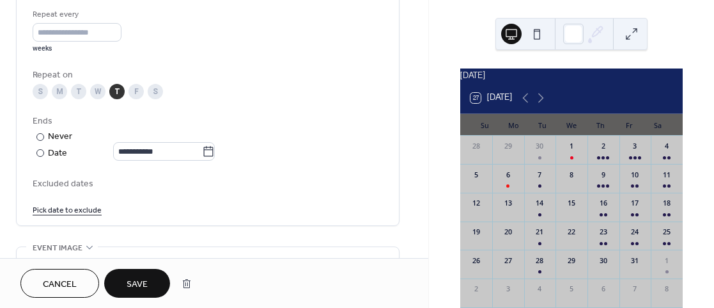
click at [134, 281] on span "Save" at bounding box center [137, 283] width 21 height 13
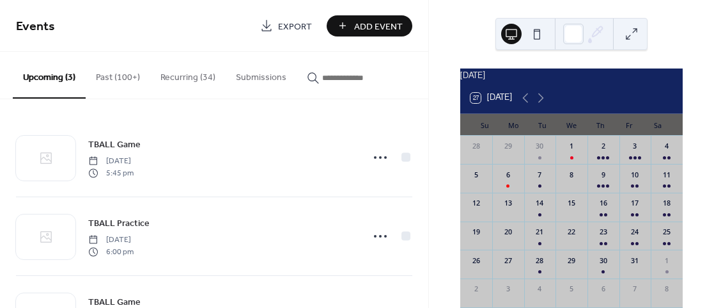
click at [170, 85] on button "Recurring (34)" at bounding box center [187, 74] width 75 height 45
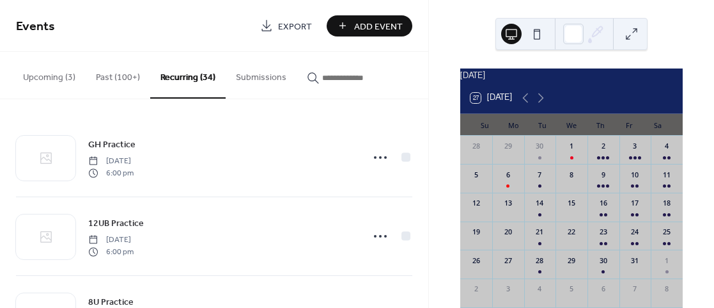
drag, startPoint x: 428, startPoint y: 109, endPoint x: 418, endPoint y: 212, distance: 103.4
click at [418, 212] on div "GH Practice [DATE] 6:00 pm 12UB Practice [DATE] 6:00 pm 8U Practice [DATE] 6:00…" at bounding box center [214, 203] width 428 height 208
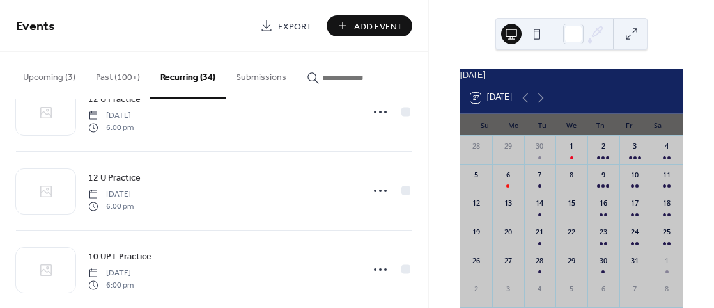
scroll to position [2089, 0]
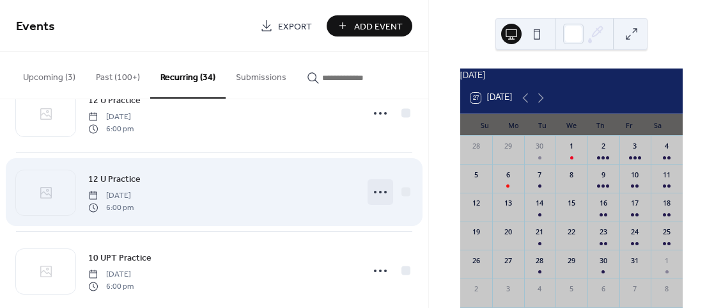
click at [373, 194] on icon at bounding box center [380, 192] width 20 height 20
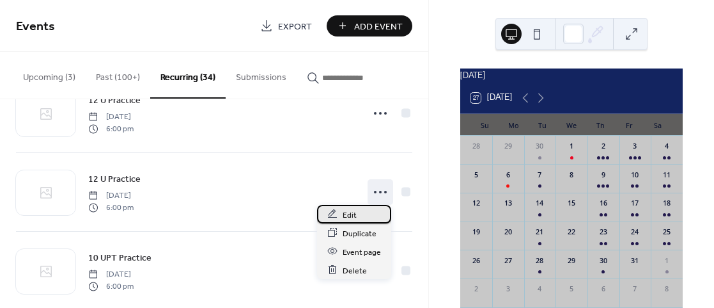
click at [365, 210] on div "Edit" at bounding box center [354, 214] width 74 height 19
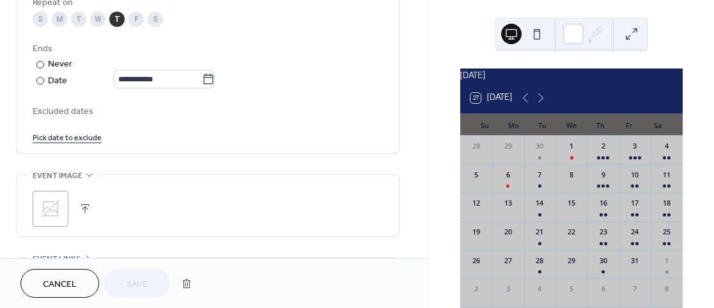
scroll to position [683, 0]
click at [215, 77] on icon at bounding box center [208, 77] width 13 height 13
click at [202, 77] on input "**********" at bounding box center [157, 77] width 89 height 19
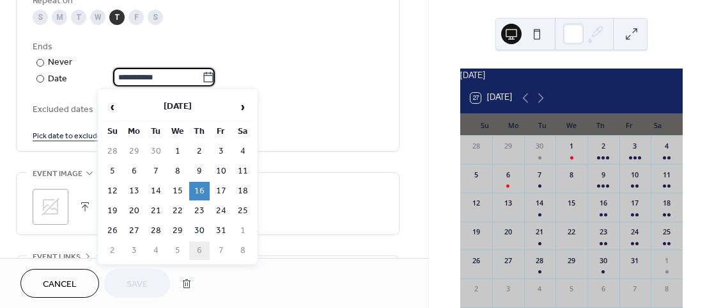
click at [201, 251] on td "6" at bounding box center [199, 250] width 20 height 19
type input "**********"
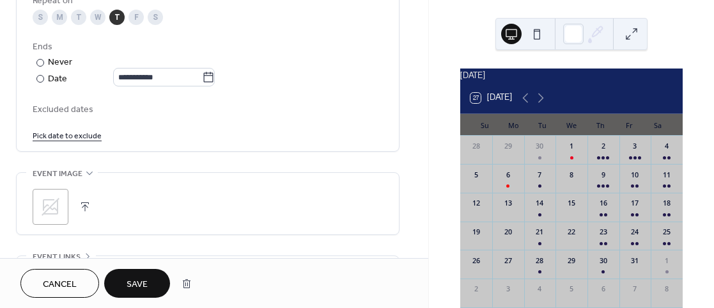
click at [141, 279] on span "Save" at bounding box center [137, 283] width 21 height 13
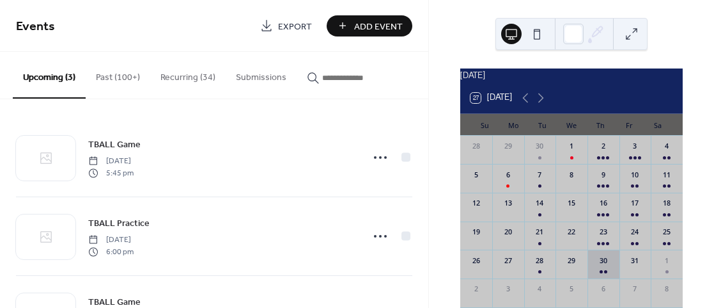
click at [596, 273] on div "30" at bounding box center [604, 263] width 32 height 29
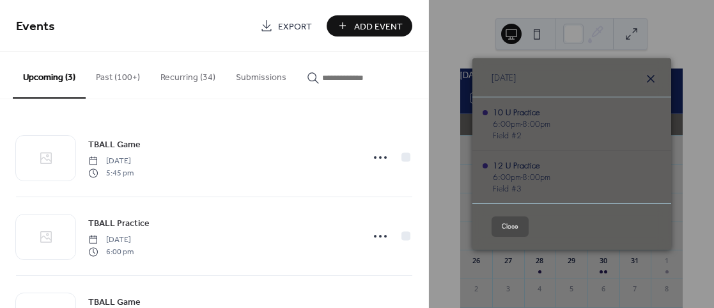
click at [651, 86] on icon at bounding box center [650, 78] width 15 height 15
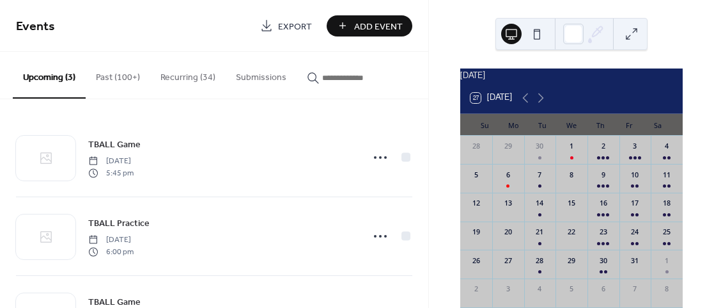
click at [199, 81] on button "Recurring (34)" at bounding box center [187, 74] width 75 height 45
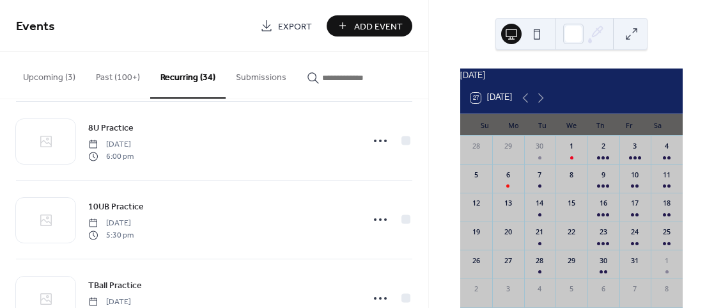
scroll to position [182, 0]
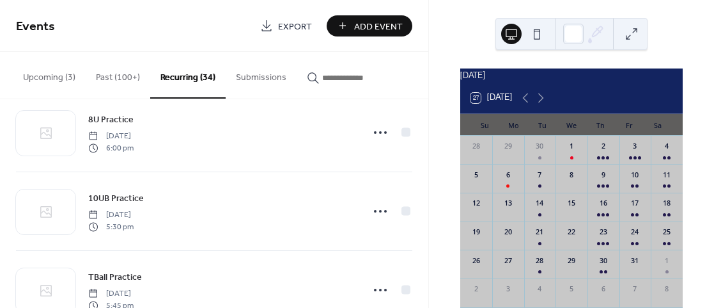
click at [423, 120] on div "GH Practice [DATE] 6:00 pm 12UB Practice [DATE] 6:00 pm 8U Practice [DATE] 6:00…" at bounding box center [214, 203] width 428 height 208
drag, startPoint x: 423, startPoint y: 120, endPoint x: 419, endPoint y: 193, distance: 73.6
click at [419, 193] on div "GH Practice [DATE] 6:00 pm 12UB Practice [DATE] 6:00 pm 8U Practice [DATE] 6:00…" at bounding box center [214, 203] width 428 height 208
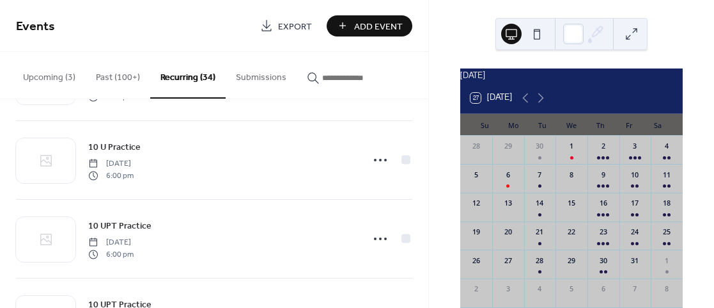
scroll to position [2361, 0]
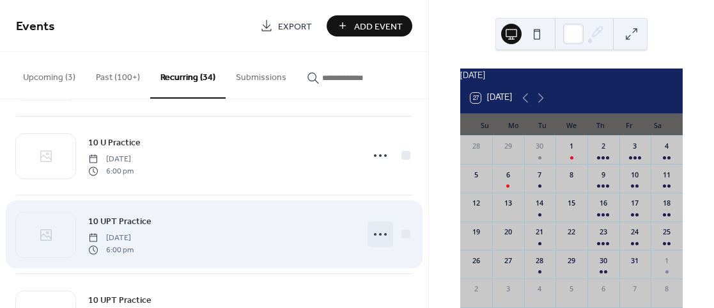
click at [375, 234] on icon at bounding box center [380, 234] width 20 height 20
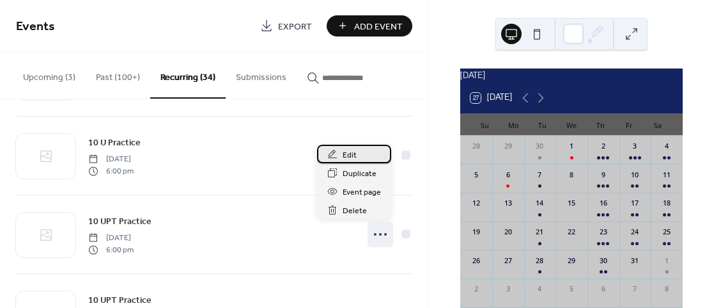
click at [357, 156] on div "Edit" at bounding box center [354, 153] width 74 height 19
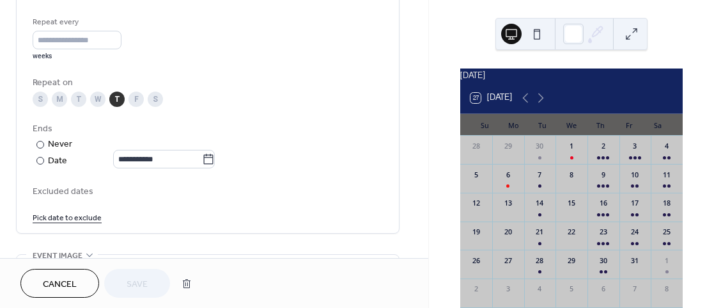
scroll to position [604, 0]
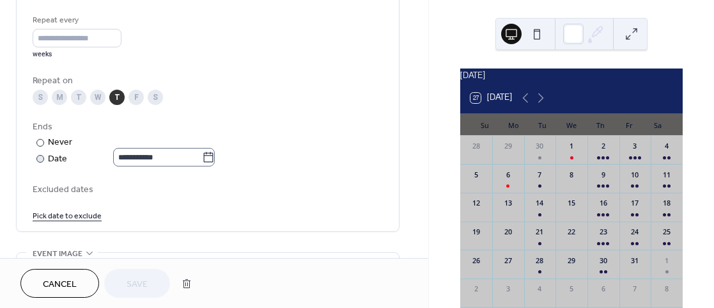
click at [215, 156] on icon at bounding box center [208, 157] width 13 height 13
click at [202, 156] on input "**********" at bounding box center [157, 157] width 89 height 19
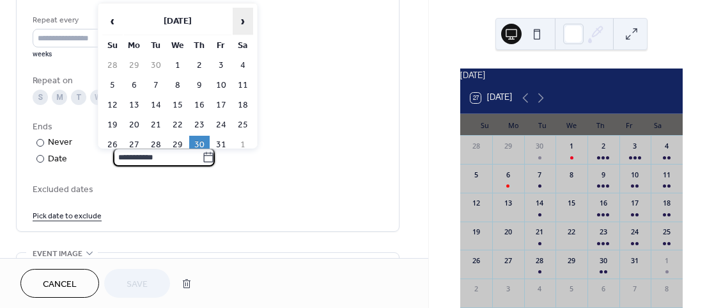
click at [240, 25] on span "›" at bounding box center [242, 21] width 19 height 26
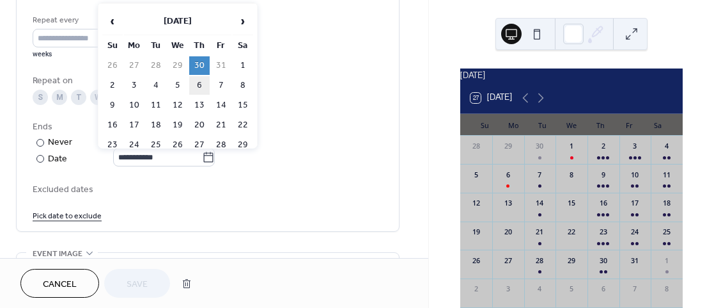
click at [201, 81] on td "6" at bounding box center [199, 85] width 20 height 19
type input "**********"
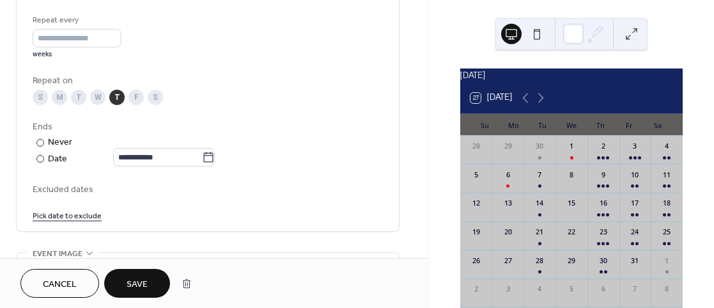
click at [126, 281] on button "Save" at bounding box center [137, 283] width 66 height 29
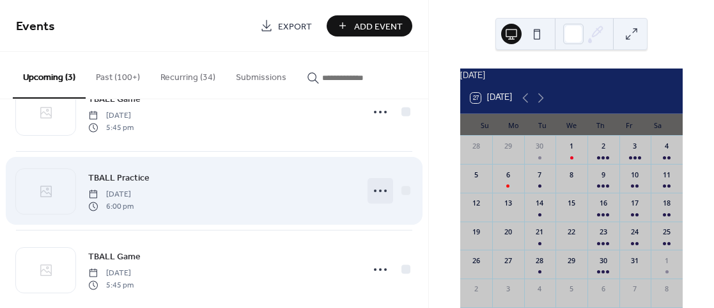
scroll to position [65, 0]
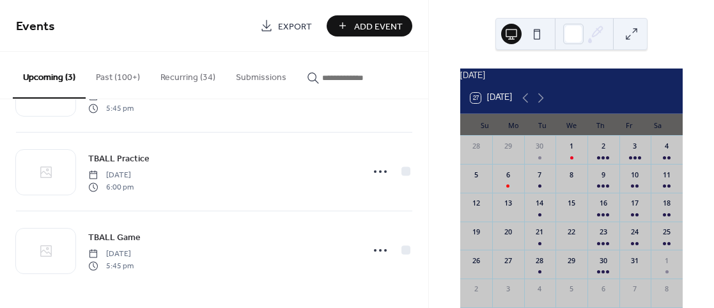
click at [187, 74] on button "Recurring (34)" at bounding box center [187, 74] width 75 height 45
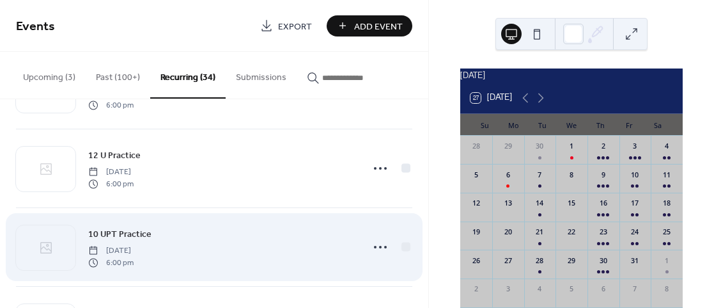
scroll to position [2186, 0]
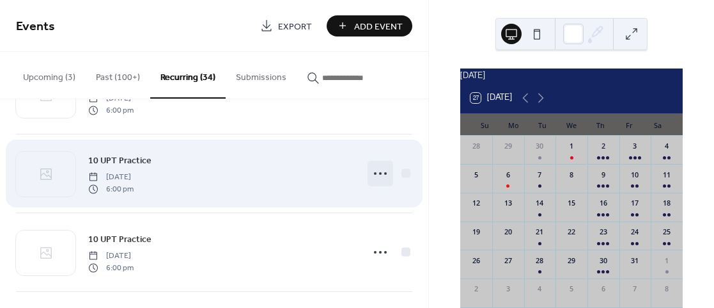
click at [377, 175] on icon at bounding box center [380, 173] width 20 height 20
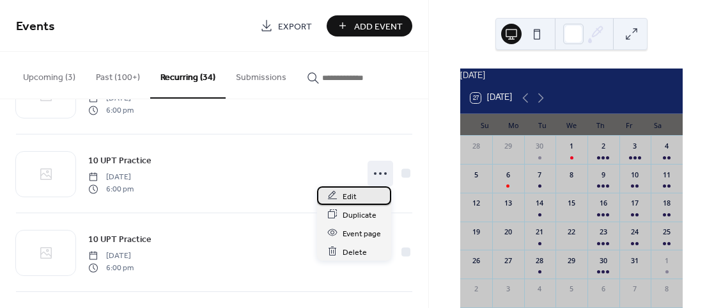
click at [348, 192] on span "Edit" at bounding box center [350, 195] width 14 height 13
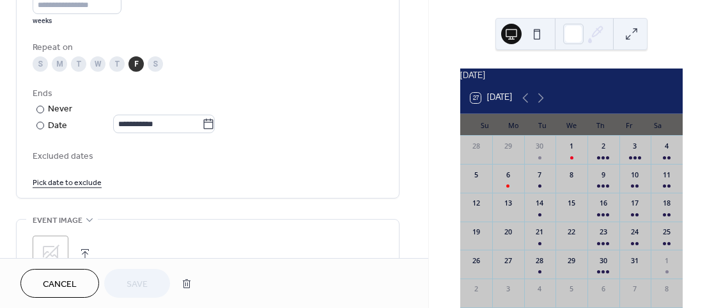
scroll to position [639, 0]
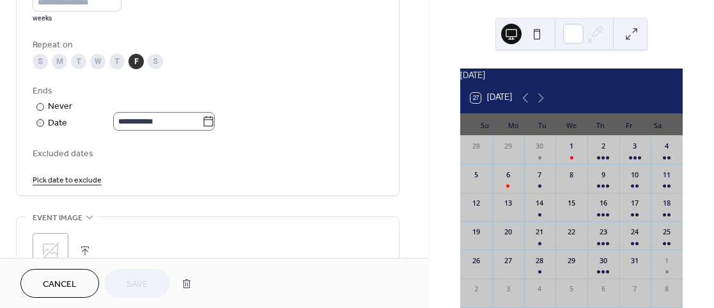
click at [215, 122] on icon at bounding box center [208, 121] width 13 height 13
click at [202, 122] on input "**********" at bounding box center [157, 121] width 89 height 19
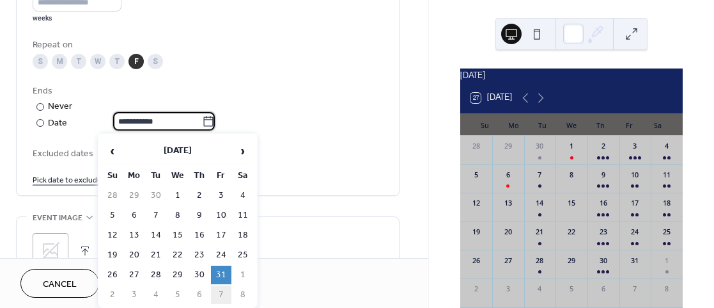
click at [220, 293] on td "7" at bounding box center [221, 294] width 20 height 19
type input "**********"
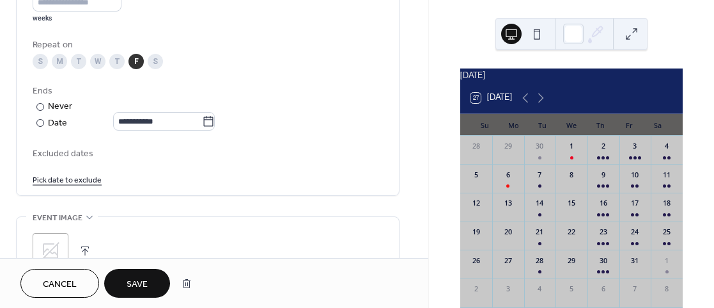
click at [148, 282] on button "Save" at bounding box center [137, 283] width 66 height 29
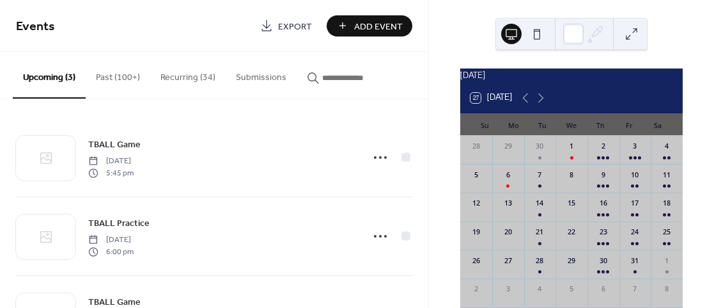
click at [212, 74] on button "Recurring (34)" at bounding box center [187, 74] width 75 height 45
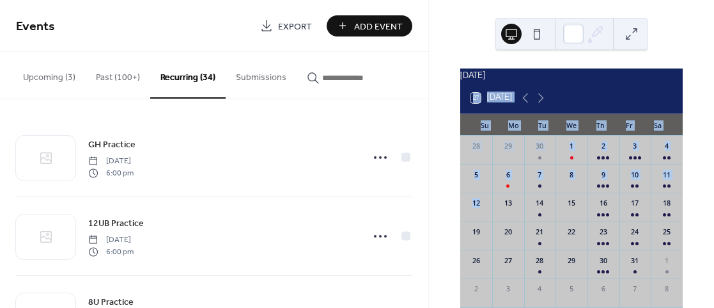
drag, startPoint x: 428, startPoint y: 107, endPoint x: 430, endPoint y: 228, distance: 120.9
click at [430, 228] on div "[DATE] 27 [DATE] Su Mo Tu We Th Fr Sa 28 29 30 1 2 3 4 5 6 7 8 9 10 11 12 13 14…" at bounding box center [571, 154] width 285 height 308
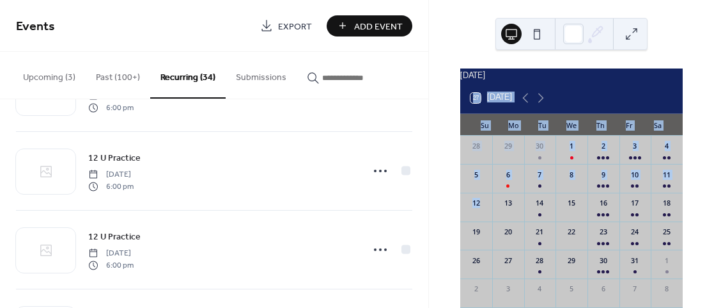
scroll to position [2009, 0]
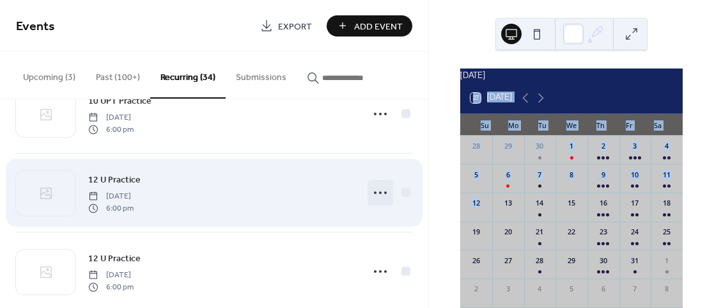
click at [380, 191] on icon at bounding box center [380, 192] width 20 height 20
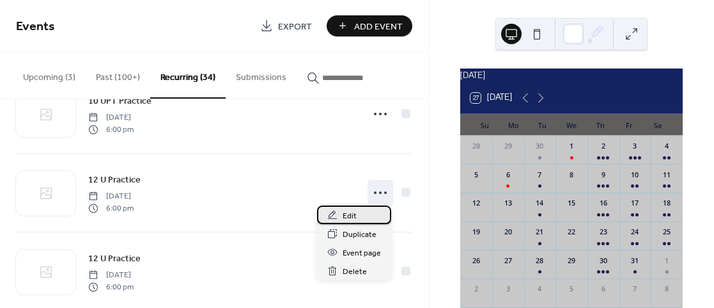
click at [354, 214] on span "Edit" at bounding box center [350, 215] width 14 height 13
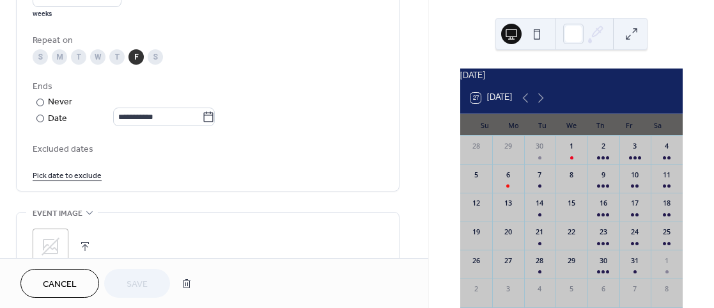
scroll to position [650, 0]
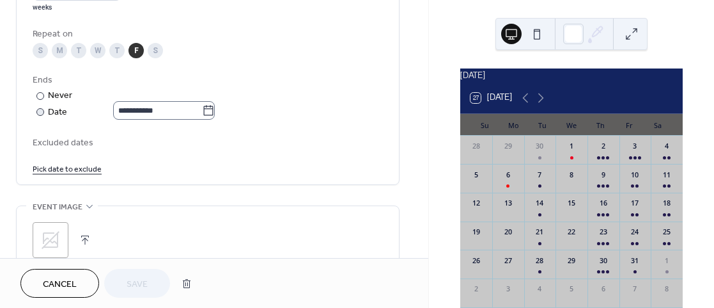
click at [215, 111] on icon at bounding box center [208, 110] width 13 height 13
click at [202, 111] on input "**********" at bounding box center [157, 110] width 89 height 19
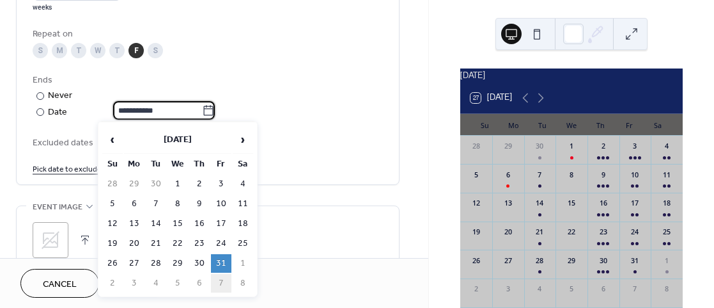
click at [219, 285] on td "7" at bounding box center [221, 283] width 20 height 19
type input "**********"
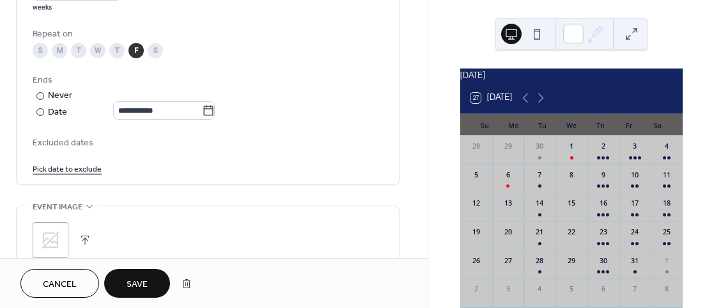
click at [139, 281] on span "Save" at bounding box center [137, 283] width 21 height 13
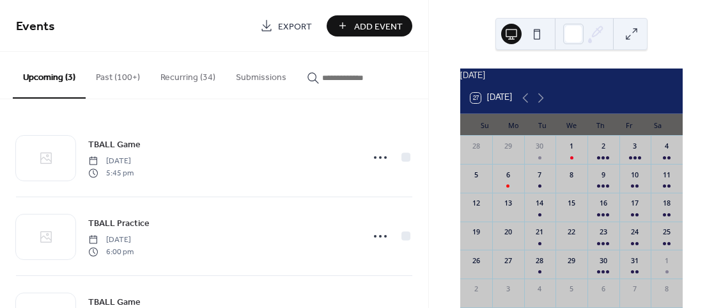
click at [191, 73] on button "Recurring (34)" at bounding box center [187, 74] width 75 height 45
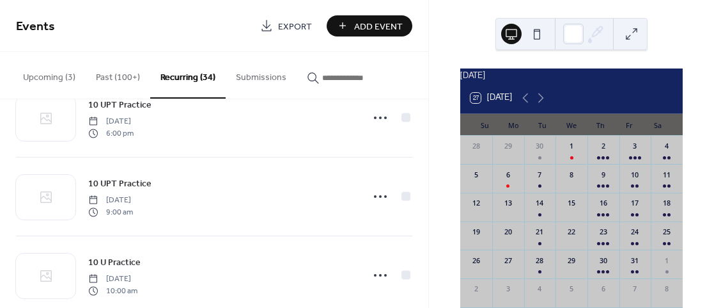
scroll to position [2500, 0]
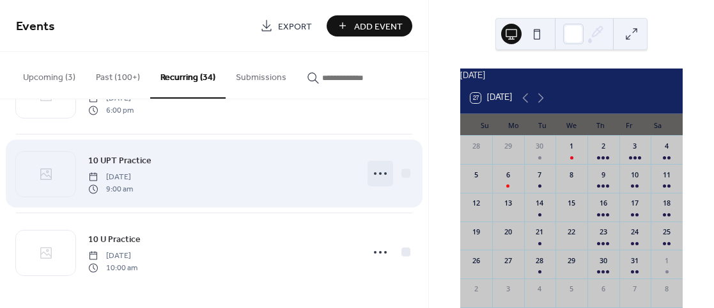
click at [379, 172] on circle at bounding box center [380, 173] width 3 height 3
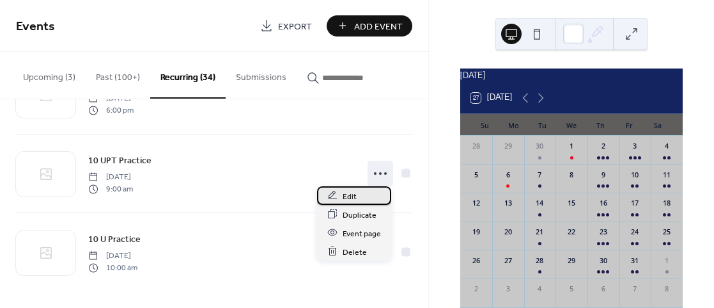
click at [353, 192] on span "Edit" at bounding box center [350, 195] width 14 height 13
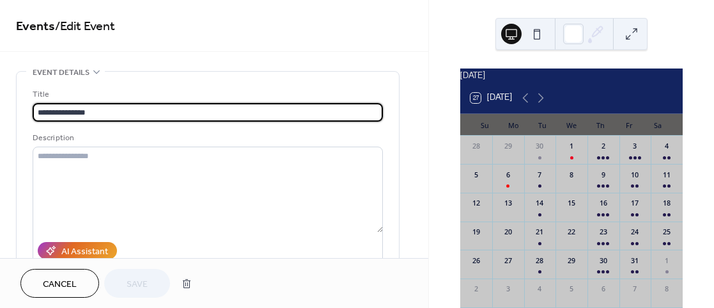
type input "**********"
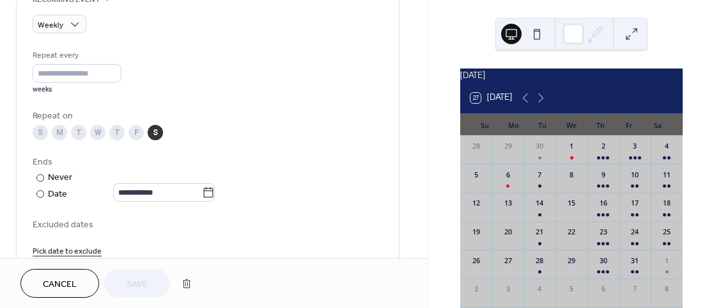
scroll to position [575, 0]
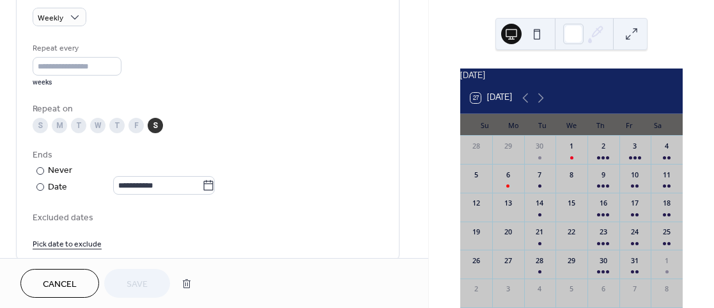
click at [43, 281] on span "Cancel" at bounding box center [60, 283] width 34 height 13
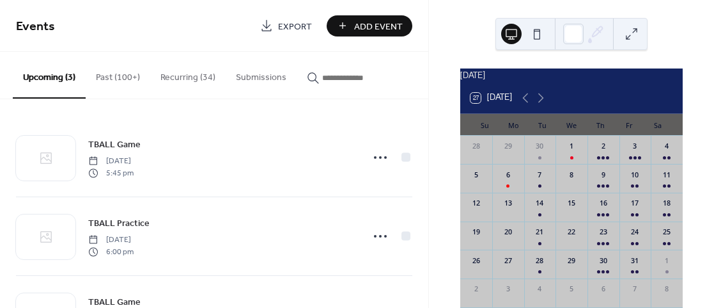
click at [200, 70] on button "Recurring (34)" at bounding box center [187, 74] width 75 height 45
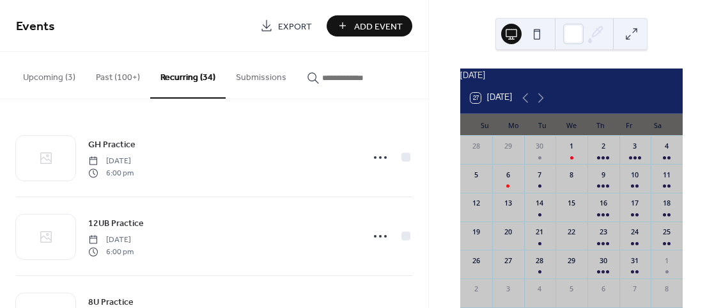
click at [193, 84] on button "Recurring (34)" at bounding box center [187, 75] width 75 height 47
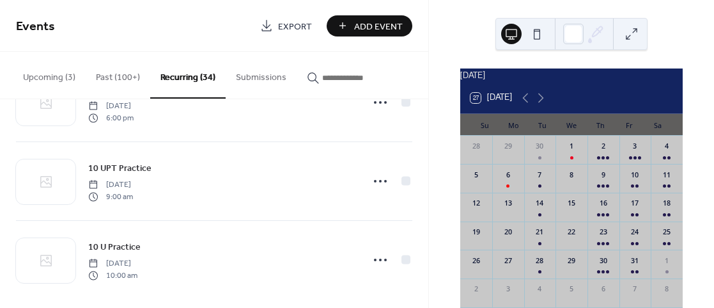
scroll to position [2500, 0]
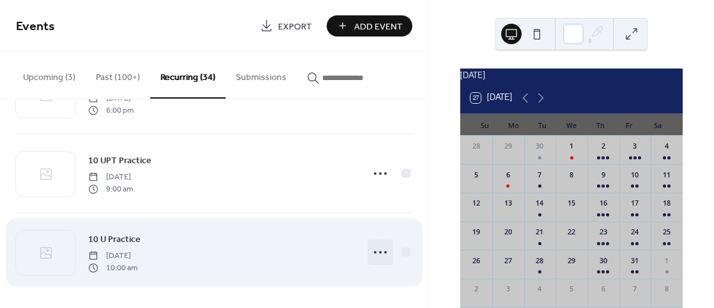
click at [375, 253] on icon at bounding box center [380, 252] width 20 height 20
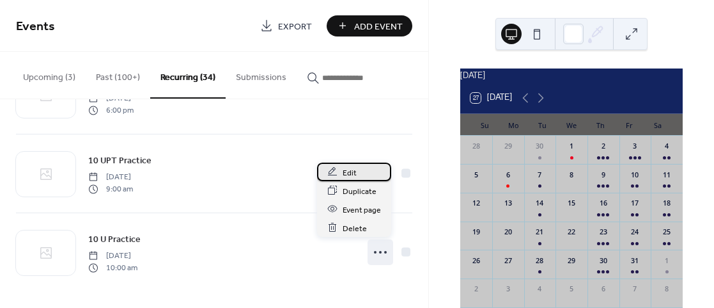
click at [354, 169] on span "Edit" at bounding box center [350, 172] width 14 height 13
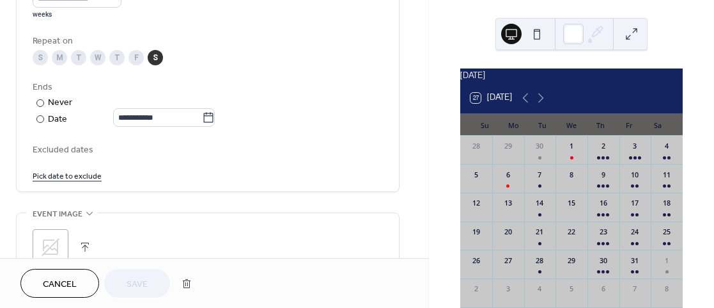
scroll to position [645, 0]
click at [215, 117] on icon at bounding box center [208, 115] width 13 height 13
click at [202, 117] on input "**********" at bounding box center [157, 115] width 89 height 19
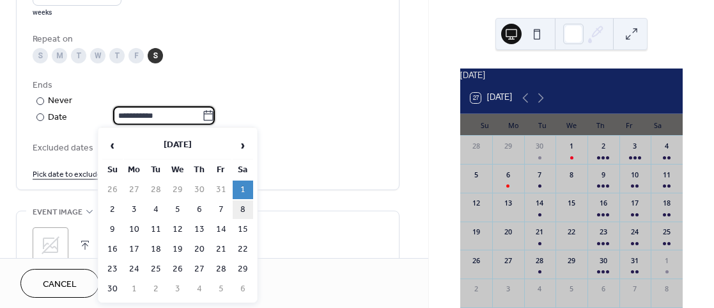
click at [240, 207] on td "8" at bounding box center [243, 209] width 20 height 19
type input "**********"
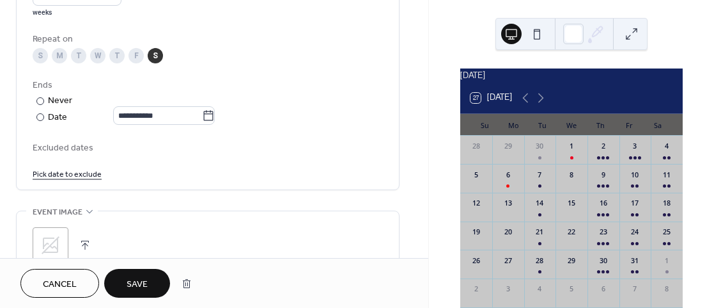
click at [146, 277] on span "Save" at bounding box center [137, 283] width 21 height 13
